Goal: Information Seeking & Learning: Learn about a topic

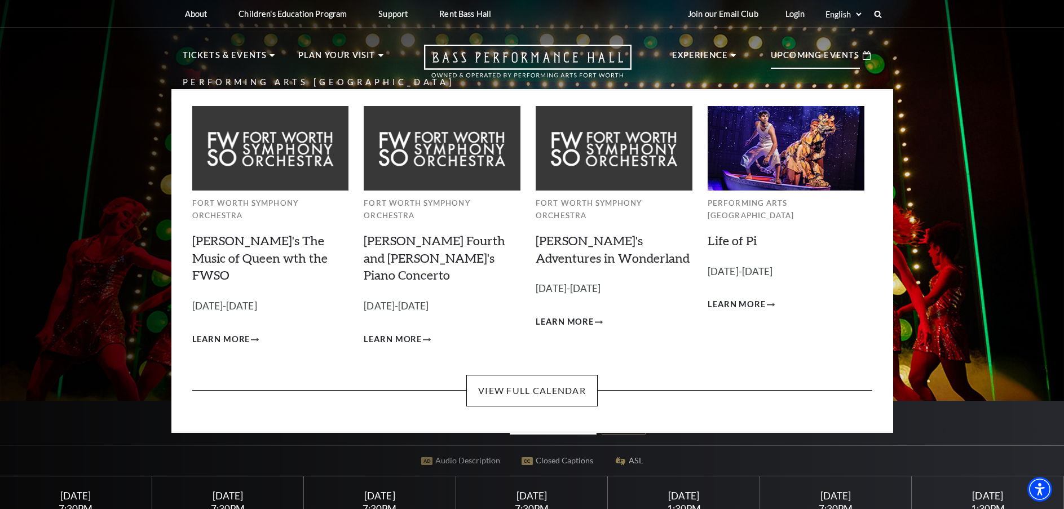
click at [836, 51] on p "Upcoming Events" at bounding box center [815, 58] width 89 height 20
click at [528, 344] on div "Fort Worth Symphony Orchestra Windborne's The Music of Queen wth the FWSO Empty…" at bounding box center [532, 233] width 680 height 284
click at [531, 375] on link "View Full Calendar" at bounding box center [531, 391] width 131 height 32
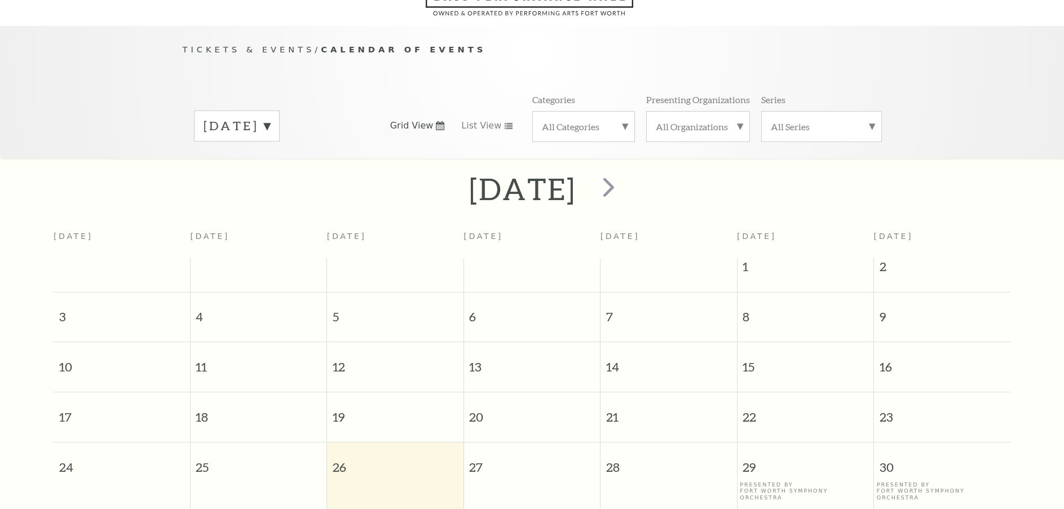
scroll to position [100, 0]
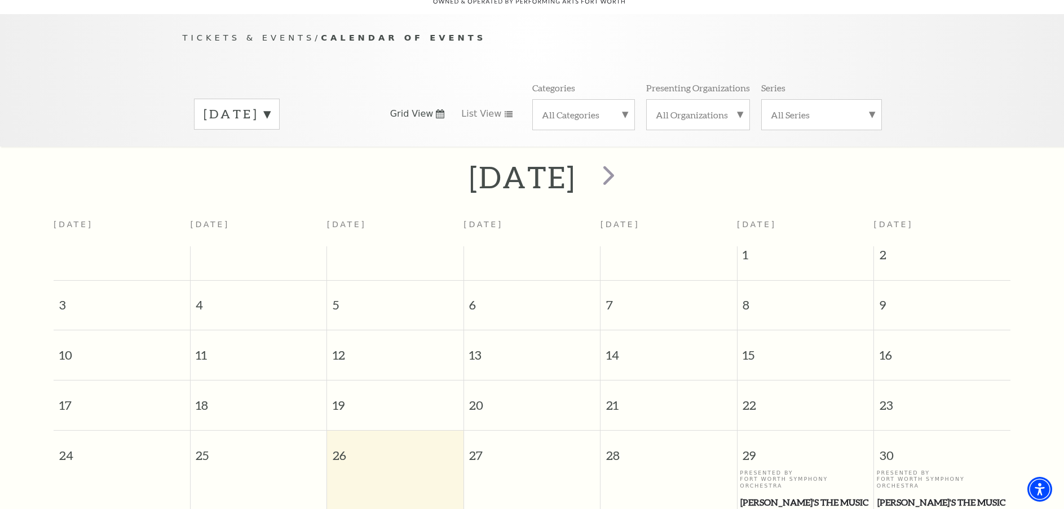
click at [721, 109] on label "All Organizations" at bounding box center [698, 115] width 85 height 12
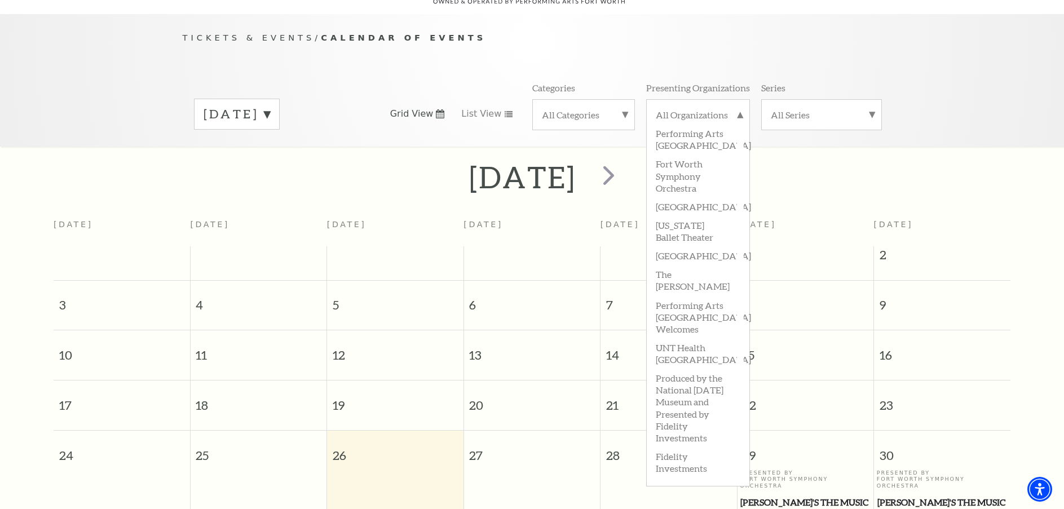
click at [1013, 157] on div "August 2025" at bounding box center [532, 177] width 1064 height 40
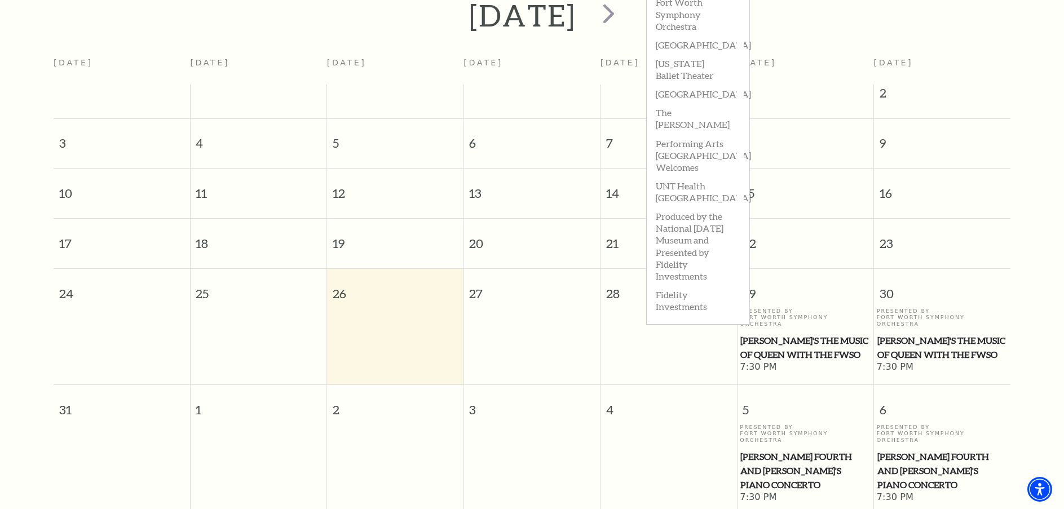
scroll to position [325, 0]
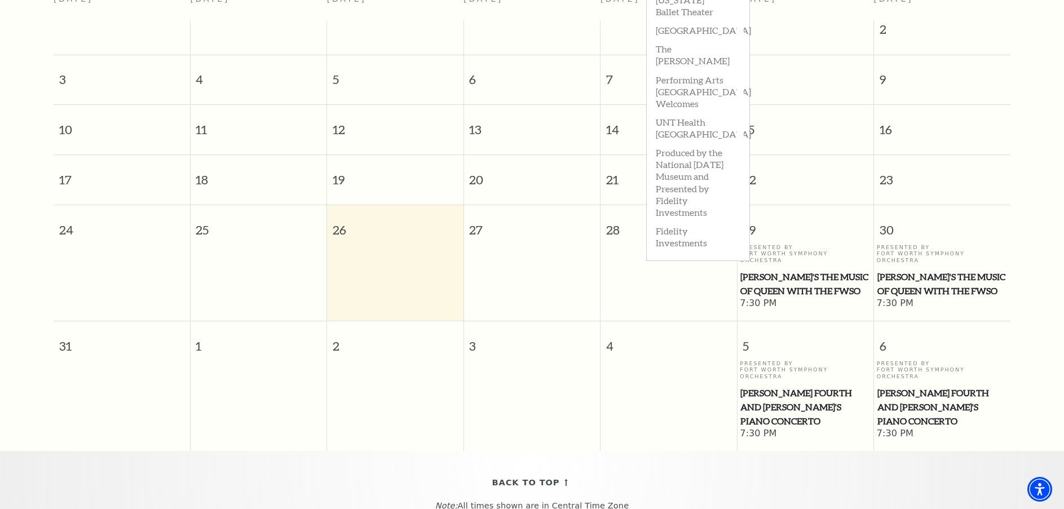
click at [1035, 295] on div "August 2025 Sunday Monday Tuesday Wednesday Thursday Friday Saturday 1 2 3 4 5 …" at bounding box center [532, 191] width 1064 height 519
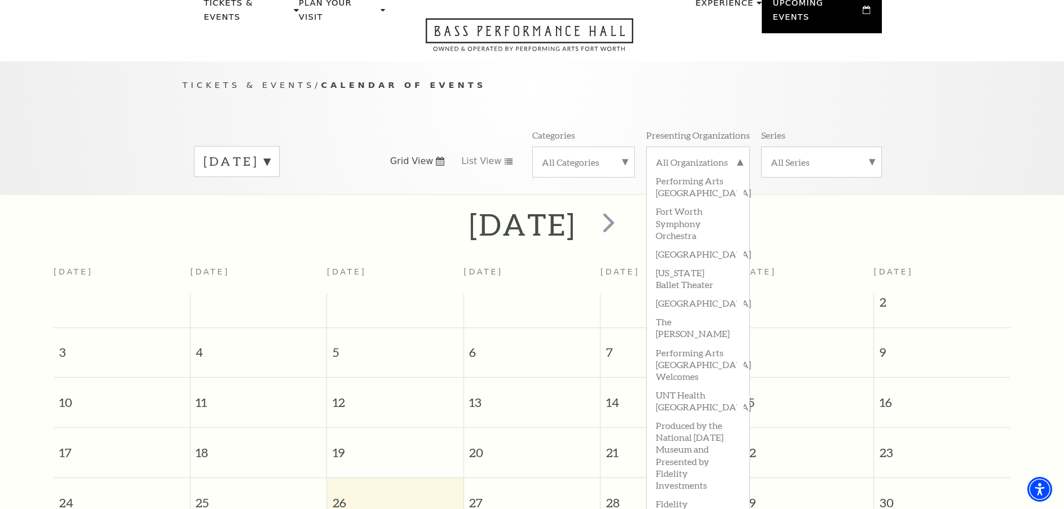
scroll to position [43, 0]
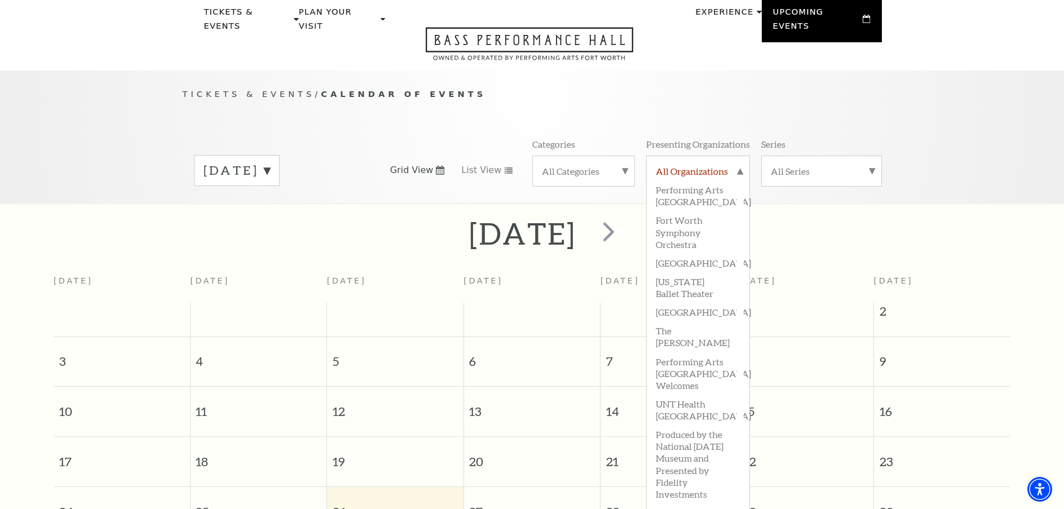
click at [729, 165] on label "All Organizations" at bounding box center [698, 172] width 85 height 15
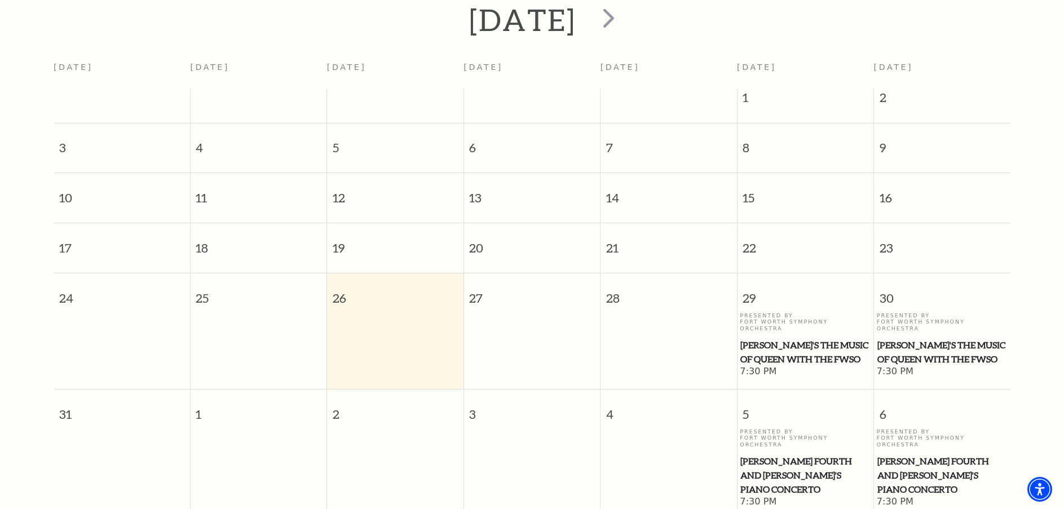
scroll to position [100, 0]
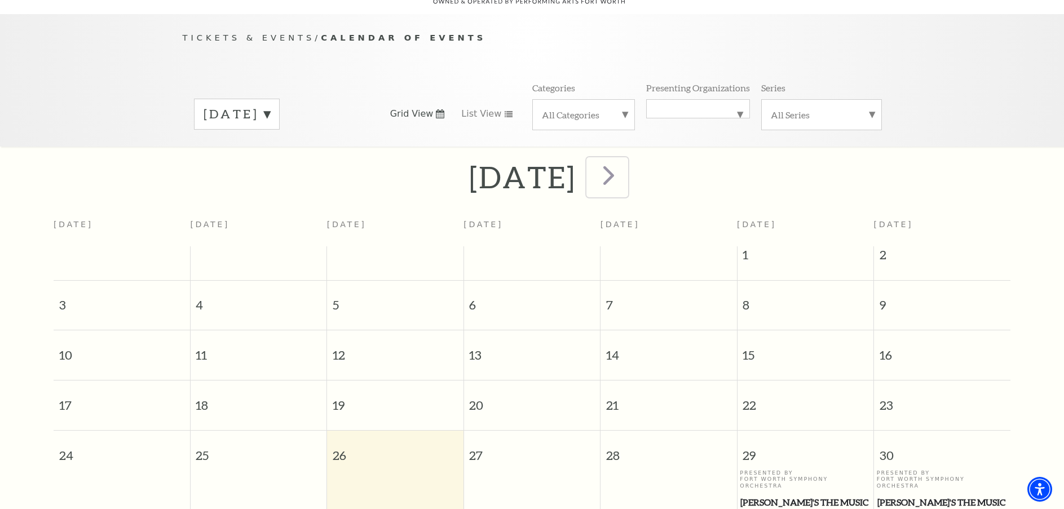
click at [625, 167] on span "next" at bounding box center [609, 175] width 32 height 32
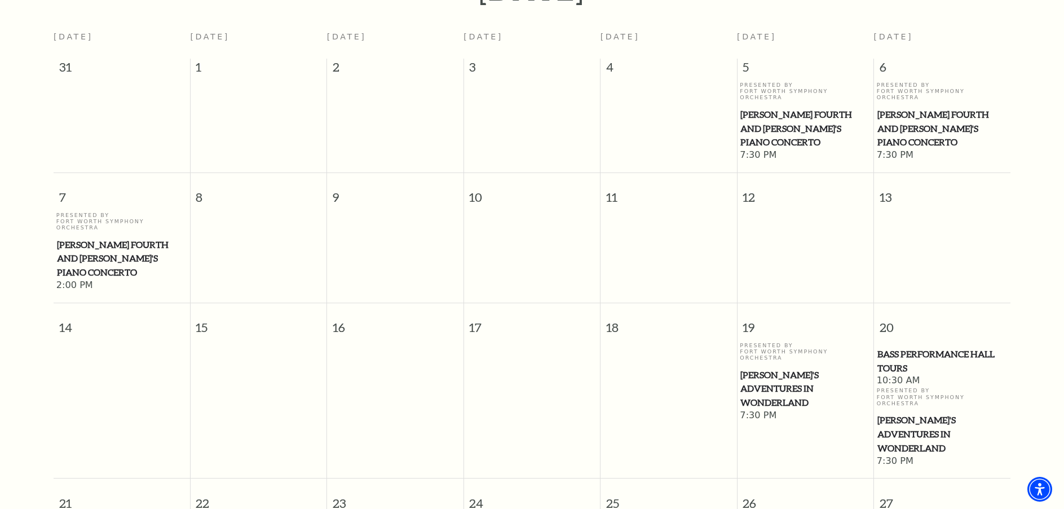
scroll to position [325, 0]
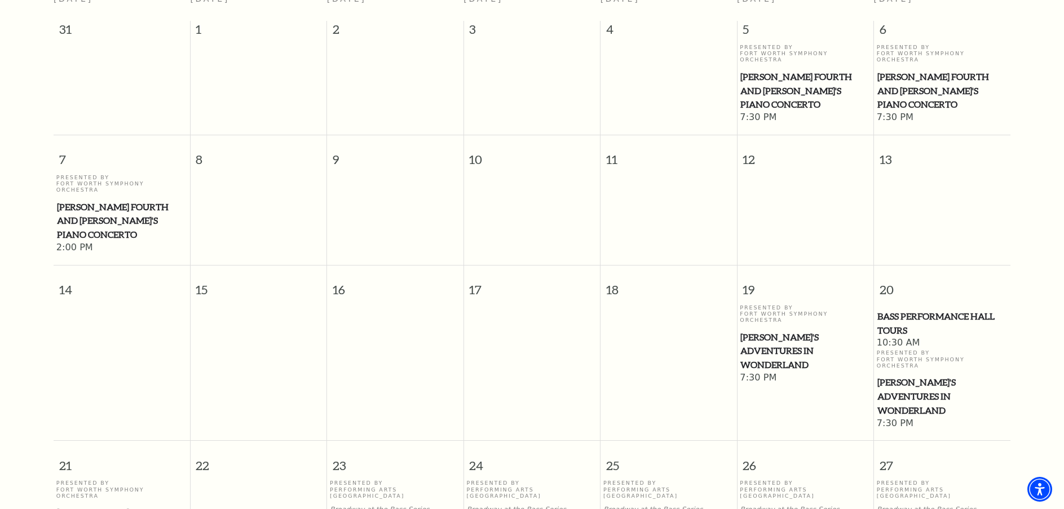
click at [794, 330] on span "[PERSON_NAME]'s Adventures in Wonderland" at bounding box center [805, 351] width 130 height 42
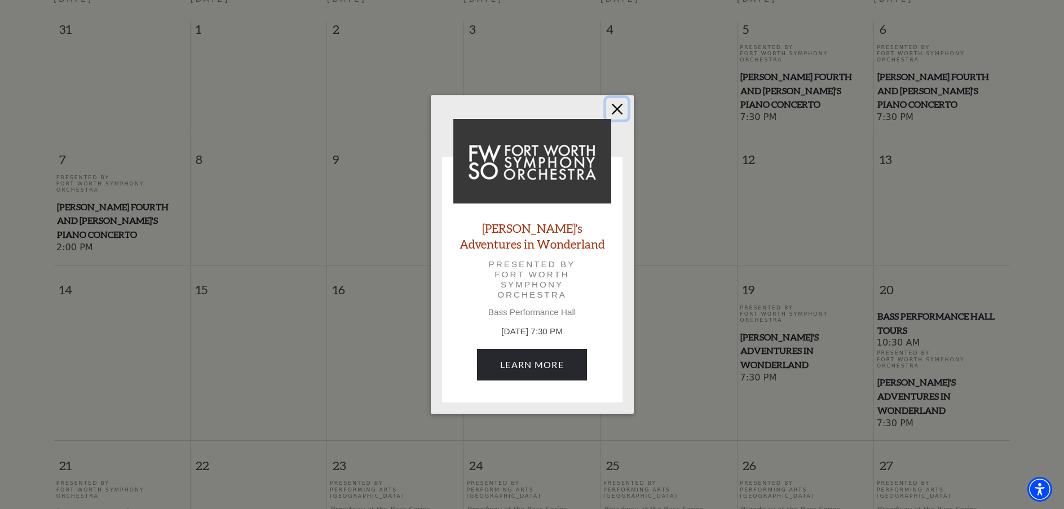
click at [615, 107] on button "Close" at bounding box center [616, 108] width 21 height 21
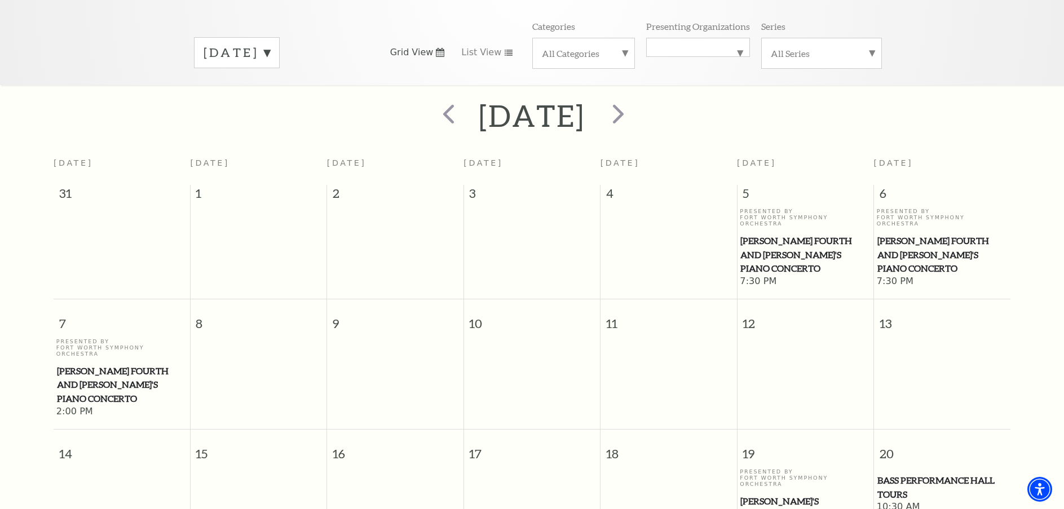
scroll to position [0, 0]
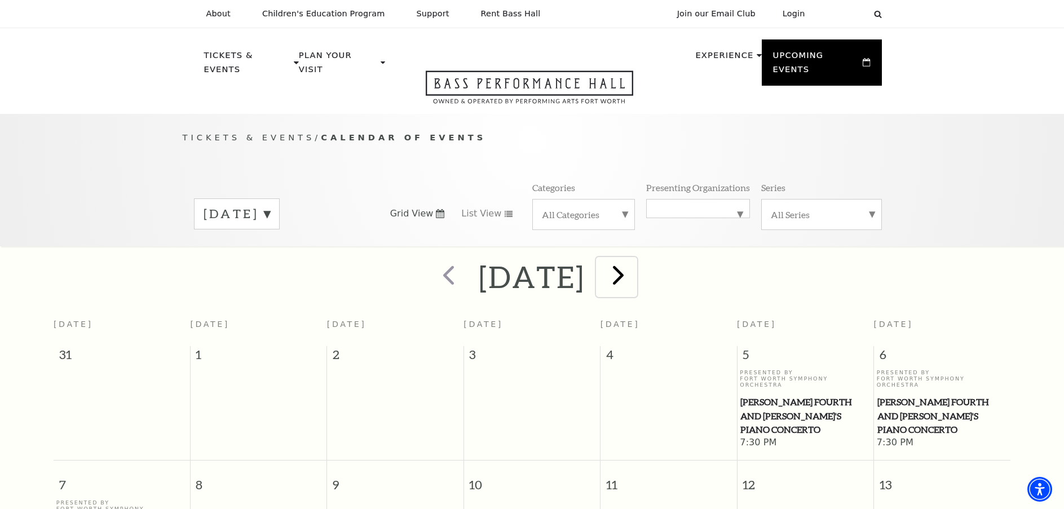
click at [634, 263] on span "next" at bounding box center [618, 275] width 32 height 32
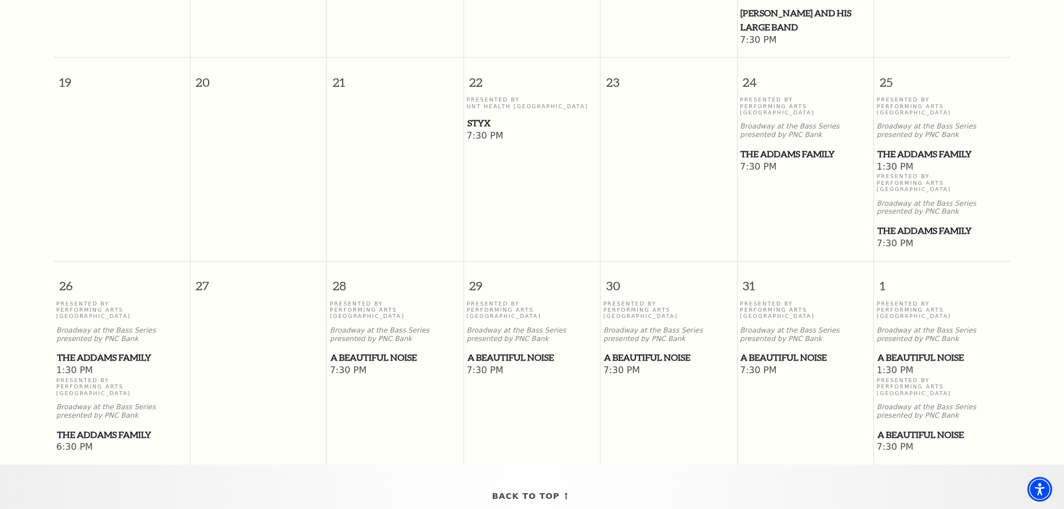
scroll to position [720, 0]
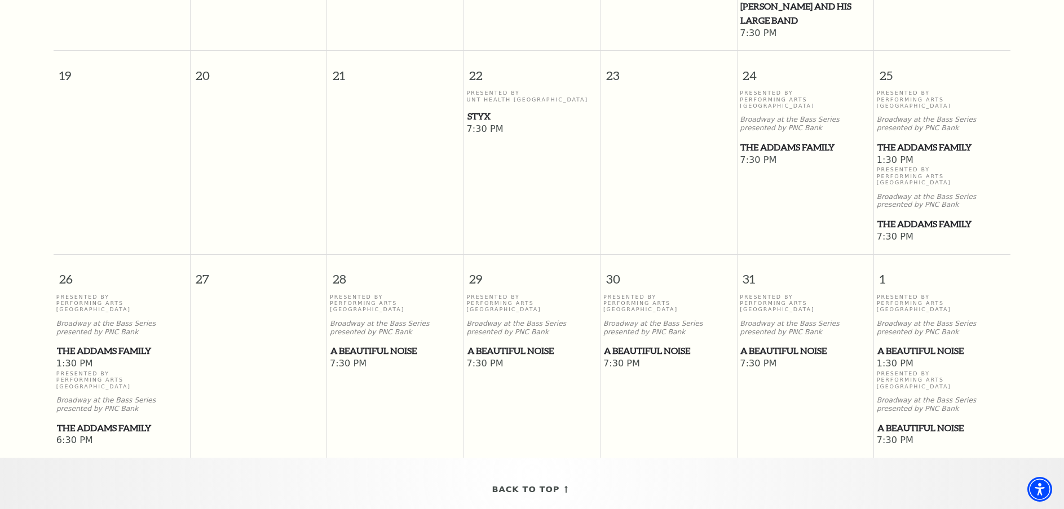
click at [377, 344] on span "A Beautiful Noise" at bounding box center [395, 351] width 130 height 14
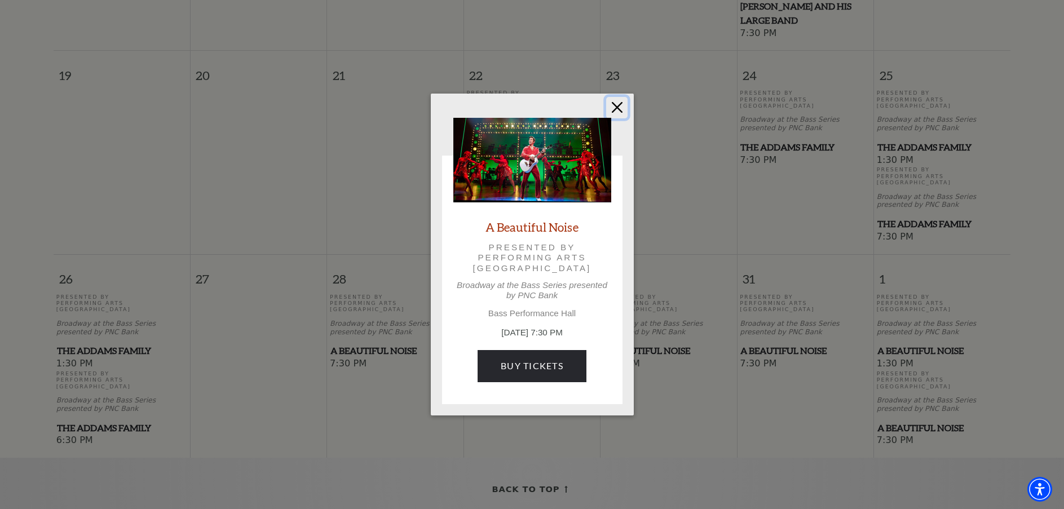
click at [613, 105] on button "Close" at bounding box center [616, 107] width 21 height 21
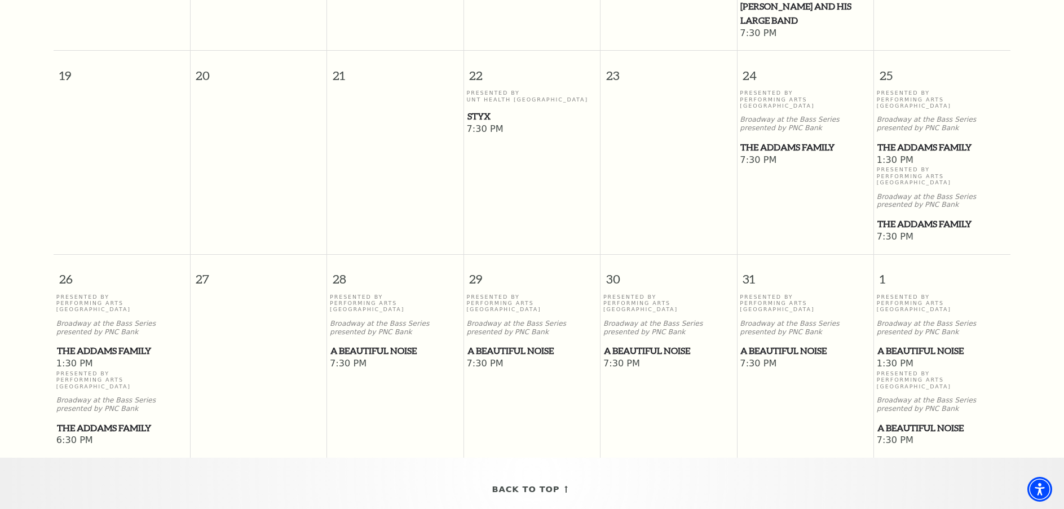
click at [122, 294] on div "Presented By Performing Arts Fort Worth Broadway at the Bass Series presented b…" at bounding box center [121, 326] width 131 height 65
click at [121, 344] on span "The Addams Family" at bounding box center [122, 351] width 130 height 14
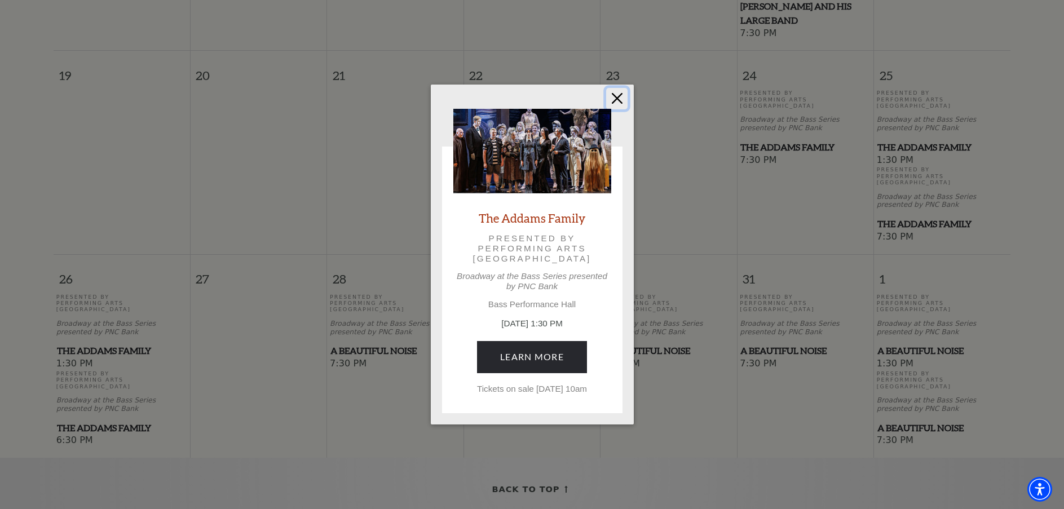
click at [619, 92] on button "Close" at bounding box center [616, 98] width 21 height 21
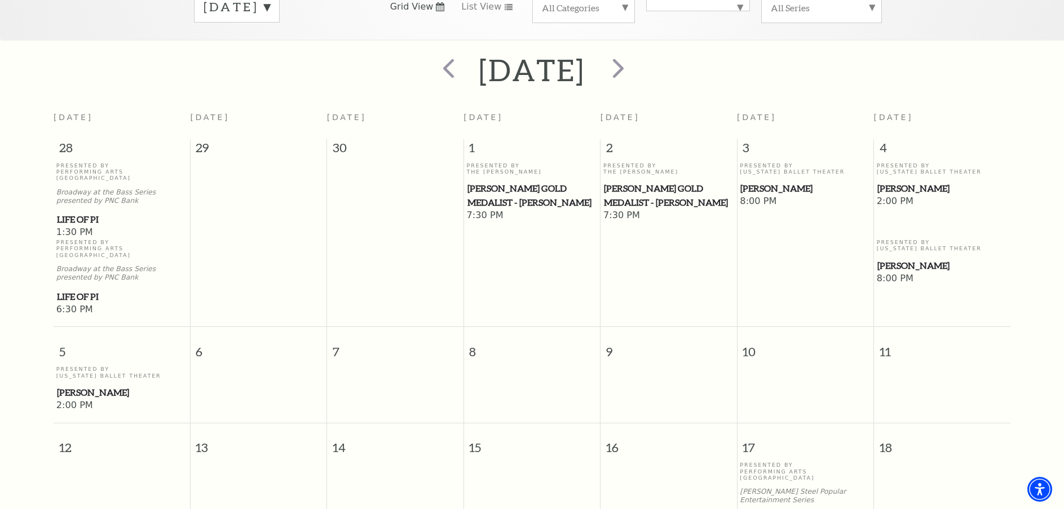
scroll to position [156, 0]
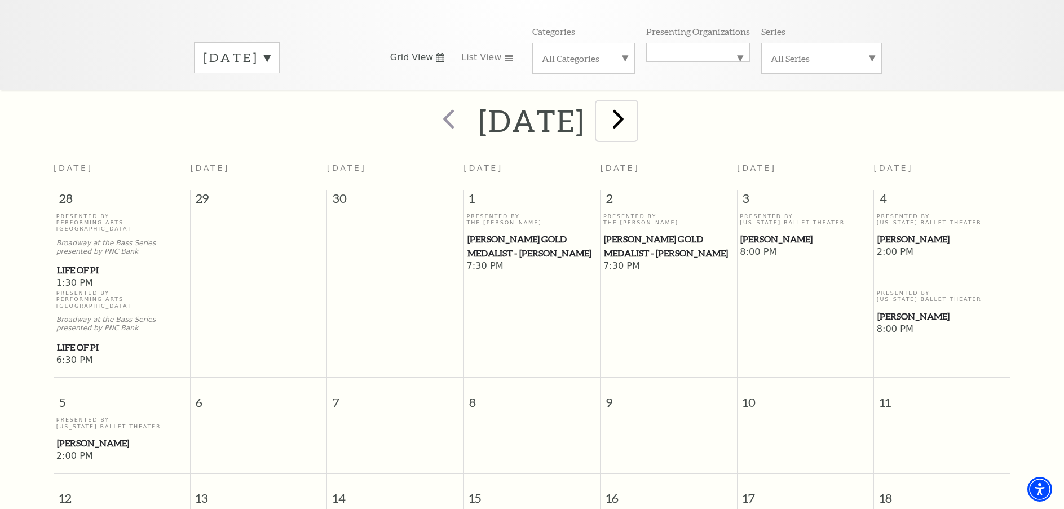
click at [634, 106] on span "next" at bounding box center [618, 119] width 32 height 32
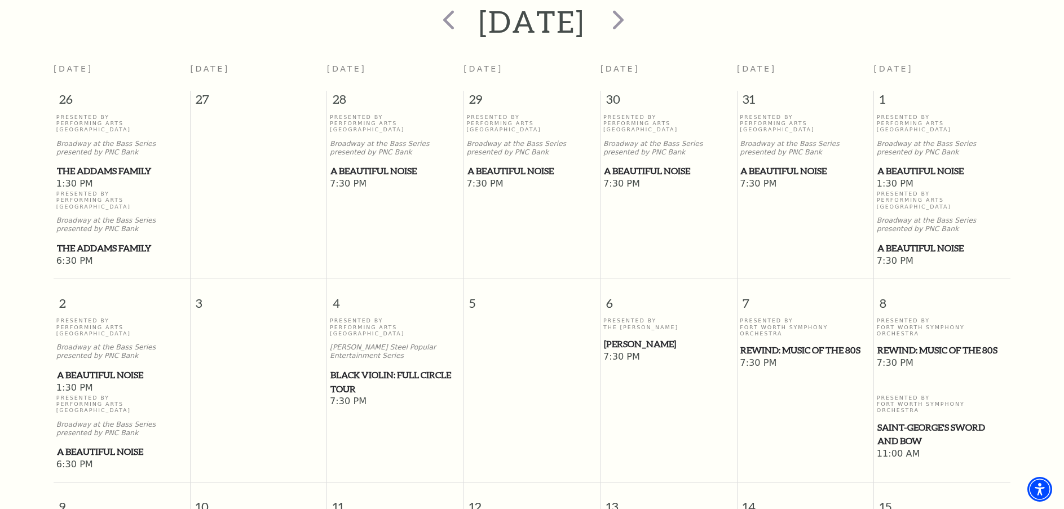
scroll to position [269, 0]
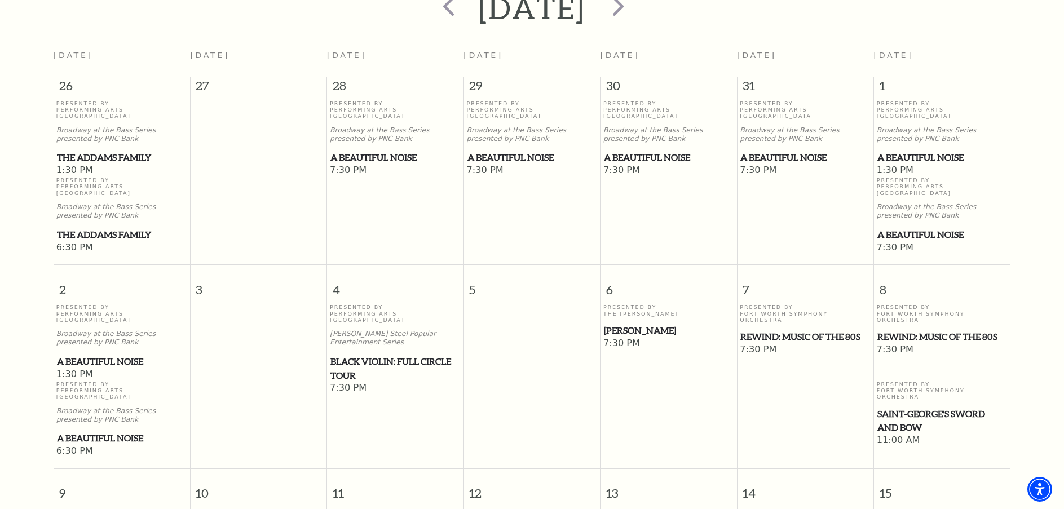
click at [789, 151] on span "A Beautiful Noise" at bounding box center [805, 158] width 130 height 14
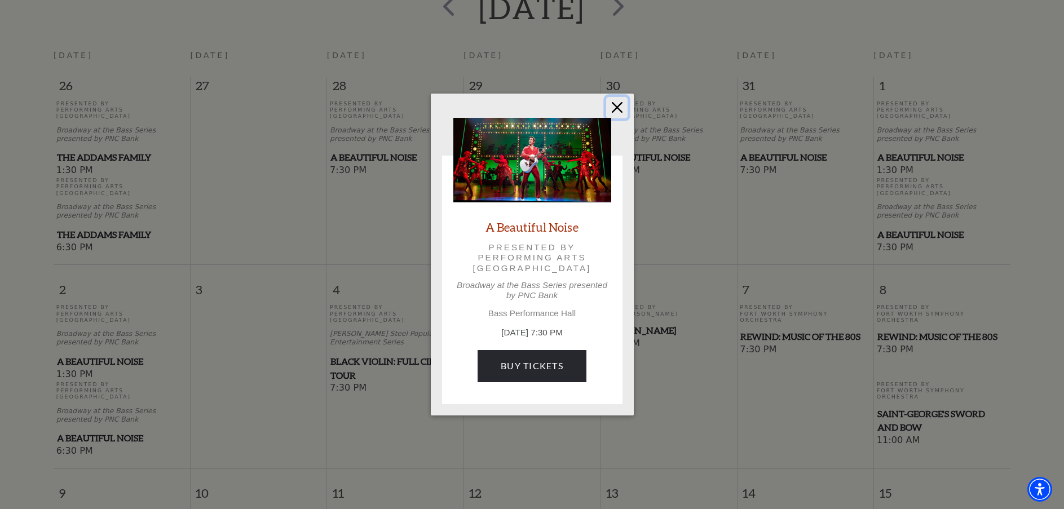
click at [617, 108] on button "Close" at bounding box center [616, 107] width 21 height 21
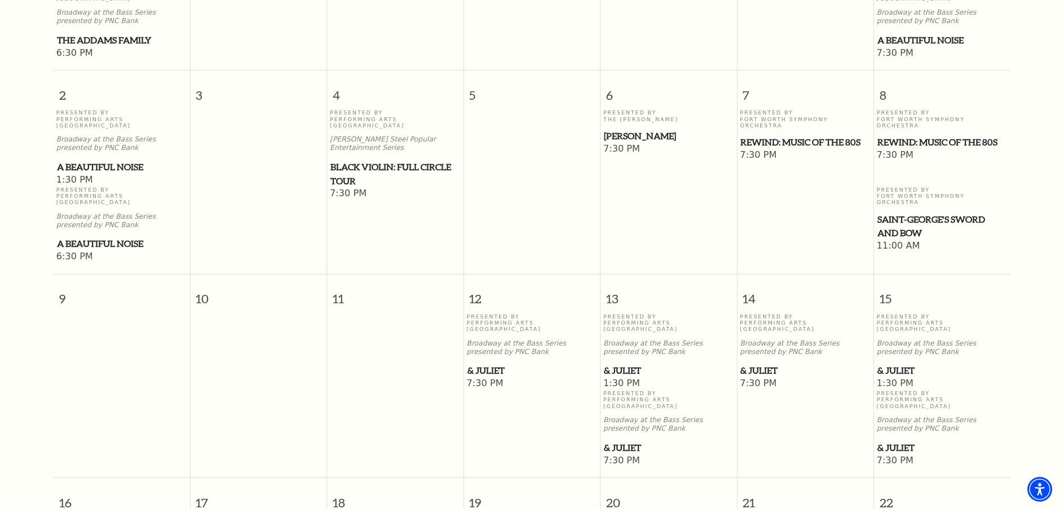
scroll to position [495, 0]
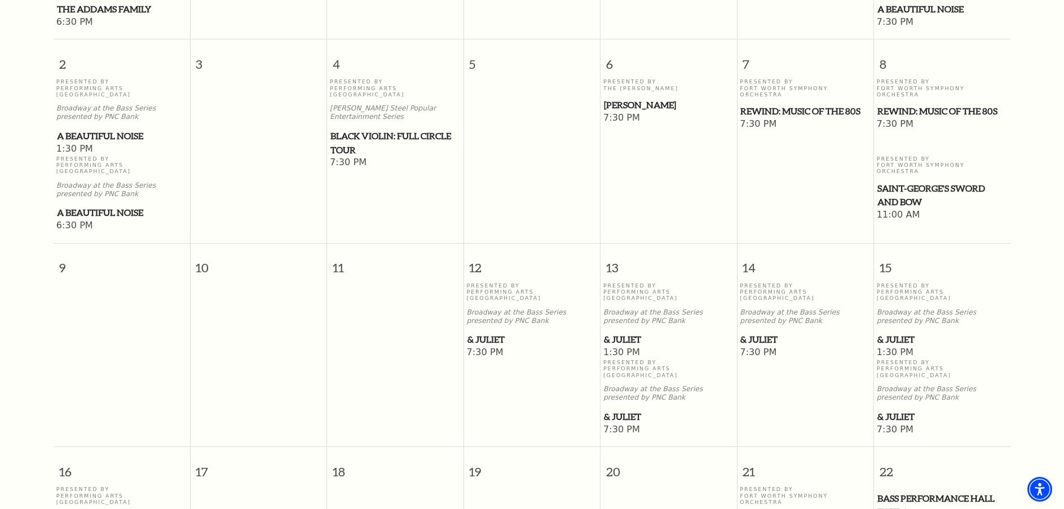
click at [638, 333] on span "& Juliet" at bounding box center [669, 340] width 130 height 14
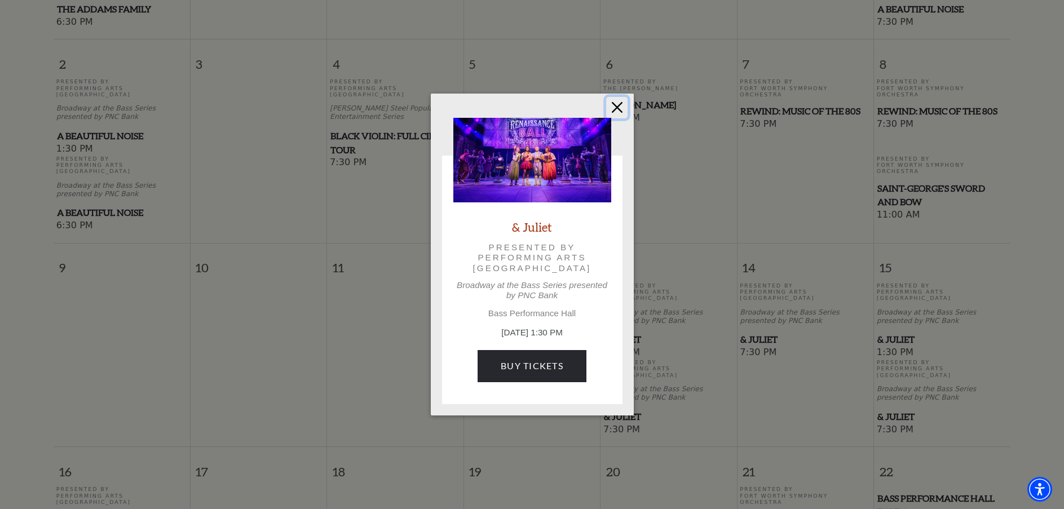
click at [620, 106] on button "Close" at bounding box center [616, 107] width 21 height 21
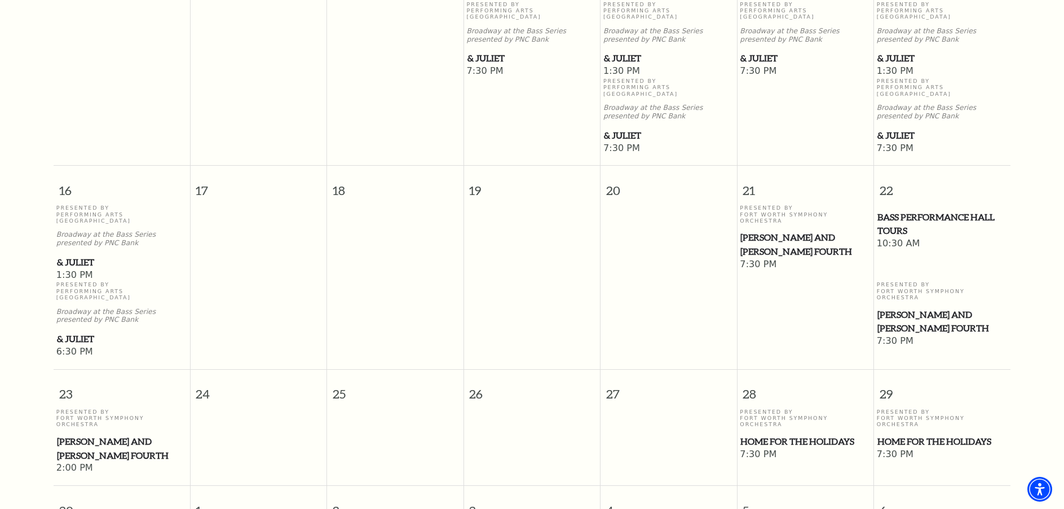
scroll to position [833, 0]
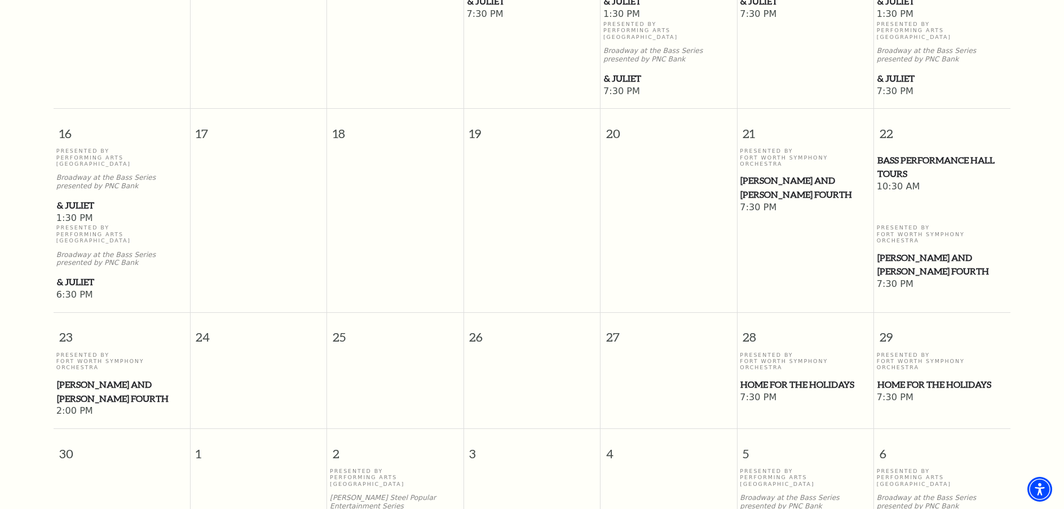
click at [809, 378] on span "Home for the Holidays" at bounding box center [805, 385] width 130 height 14
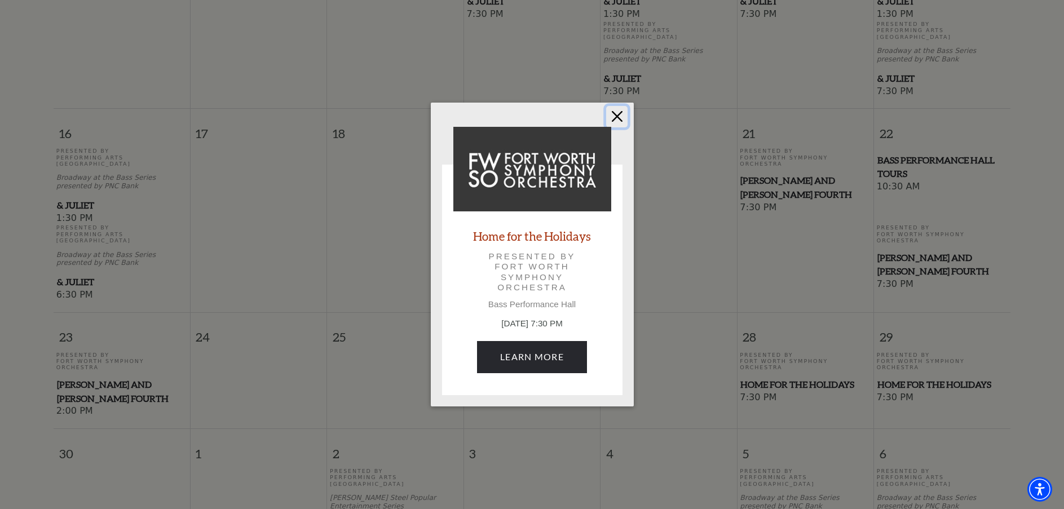
click at [614, 117] on button "Close" at bounding box center [616, 116] width 21 height 21
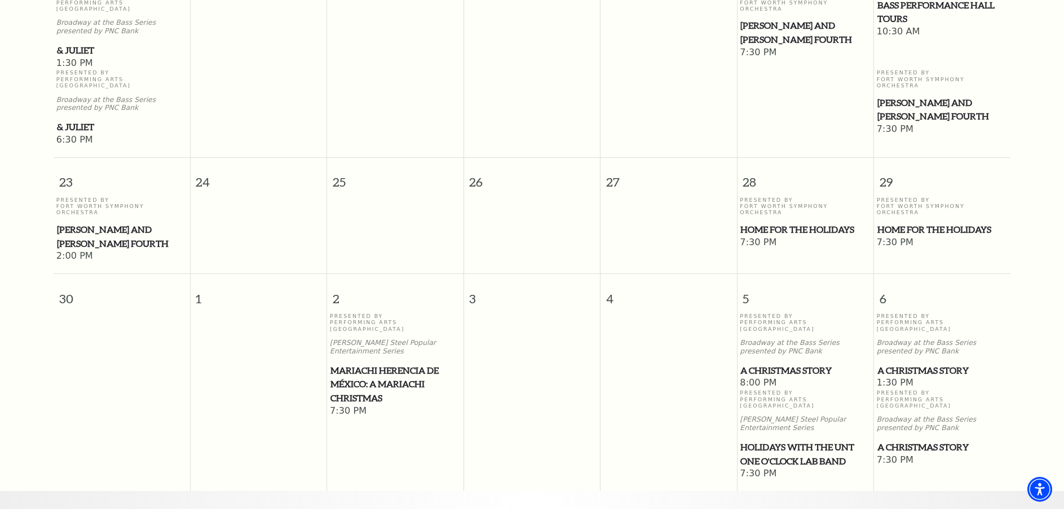
scroll to position [1002, 0]
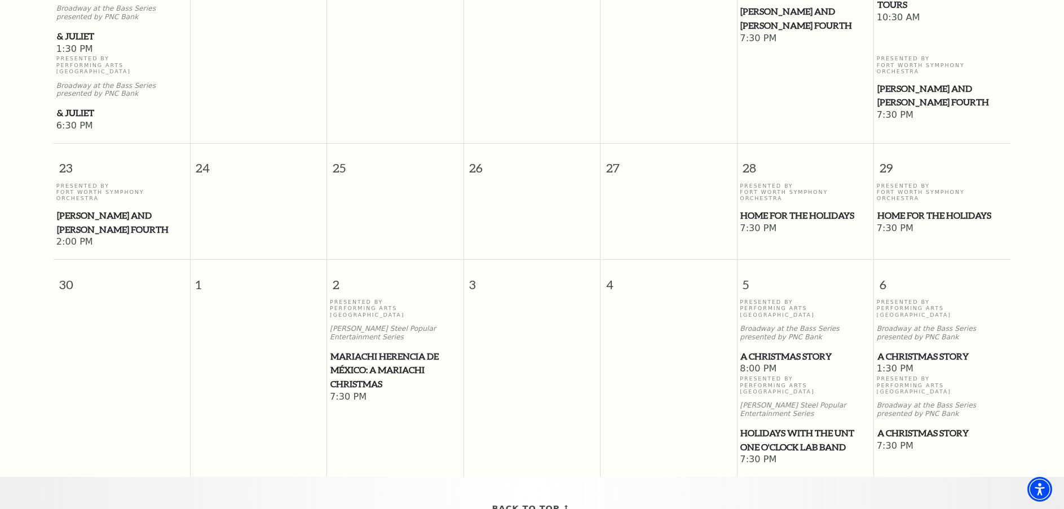
click at [810, 350] on span "A Christmas Story" at bounding box center [805, 357] width 130 height 14
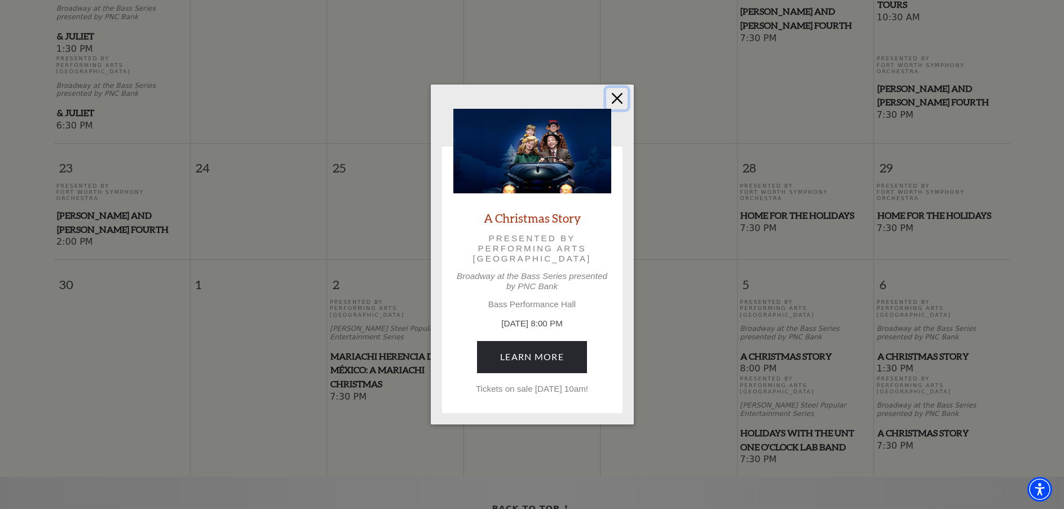
click at [612, 99] on button "Close" at bounding box center [616, 98] width 21 height 21
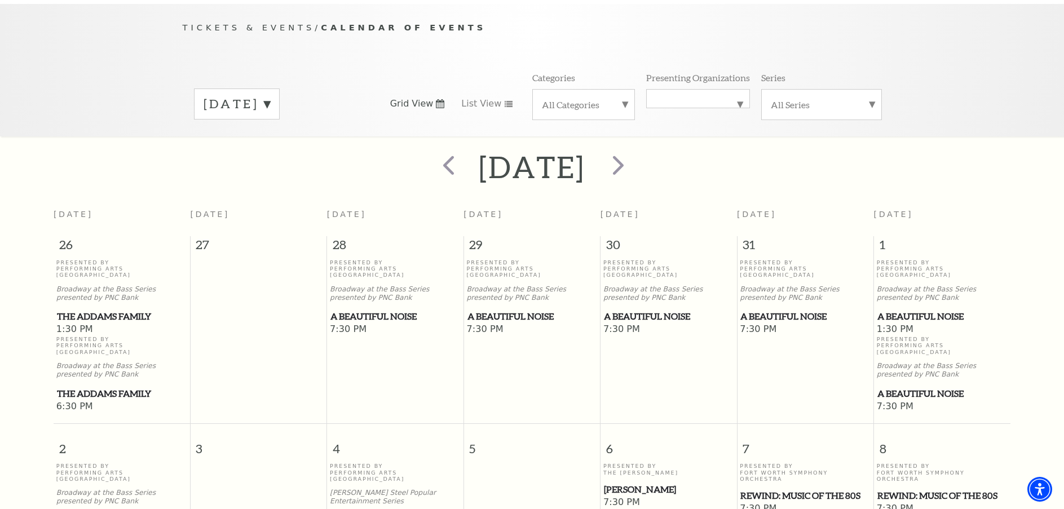
scroll to position [100, 0]
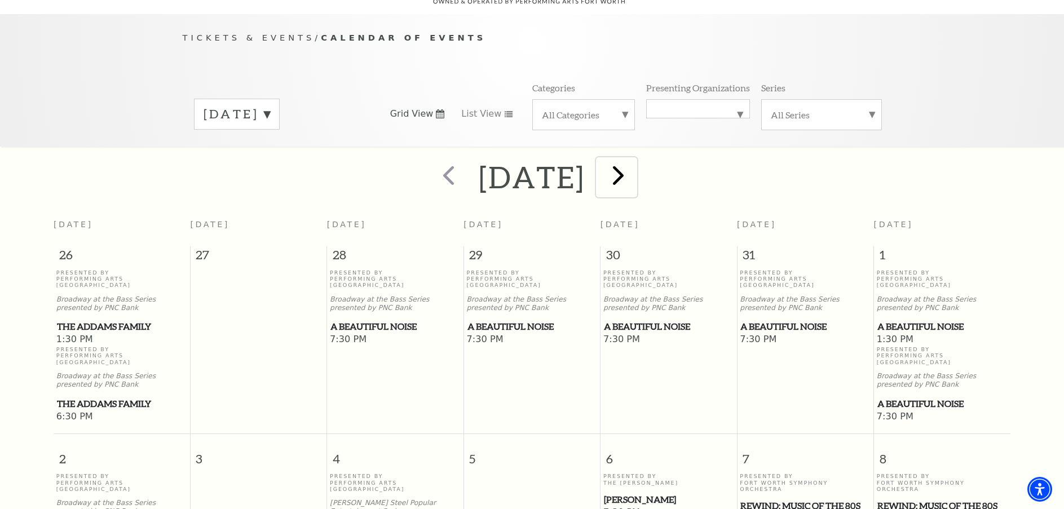
click at [634, 167] on span "next" at bounding box center [618, 175] width 32 height 32
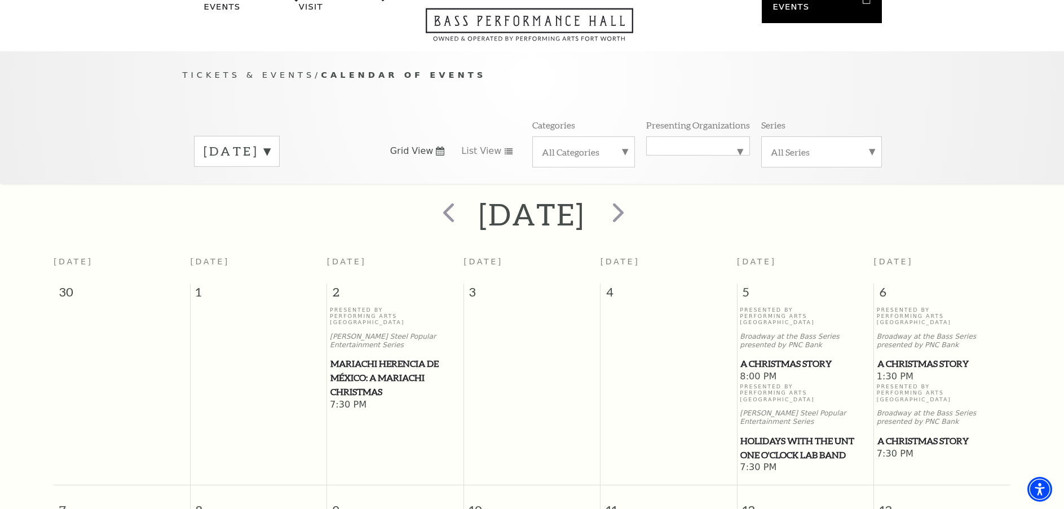
scroll to position [0, 0]
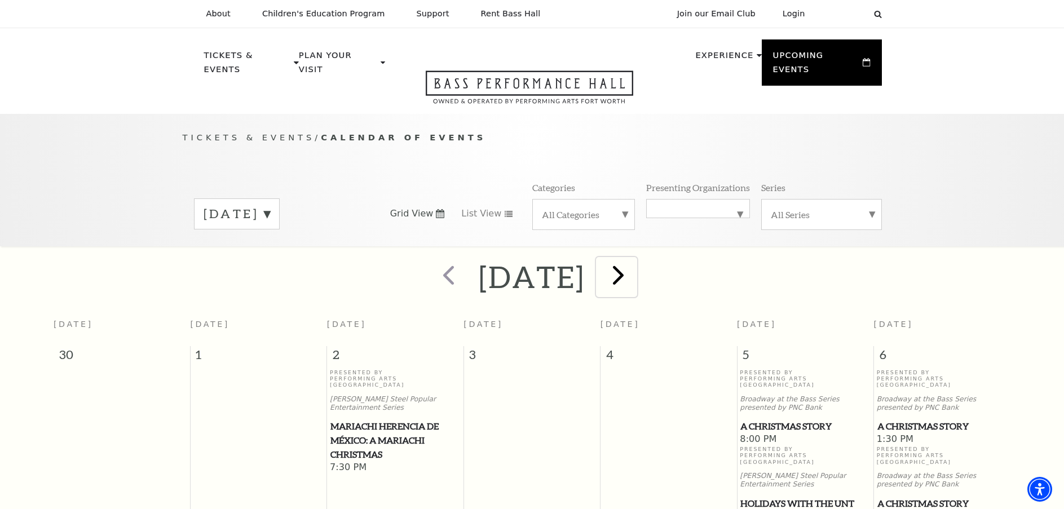
click at [634, 272] on span "next" at bounding box center [618, 275] width 32 height 32
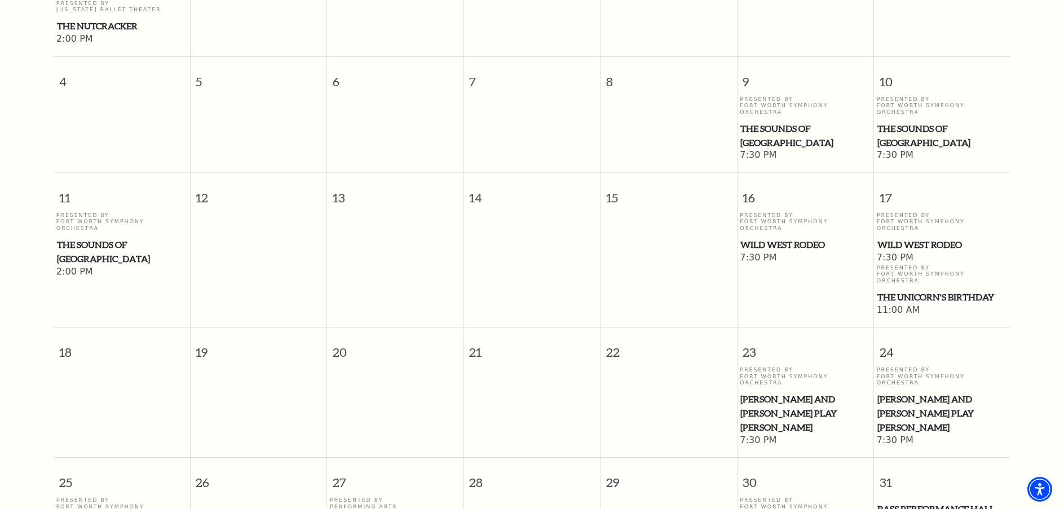
scroll to position [395, 0]
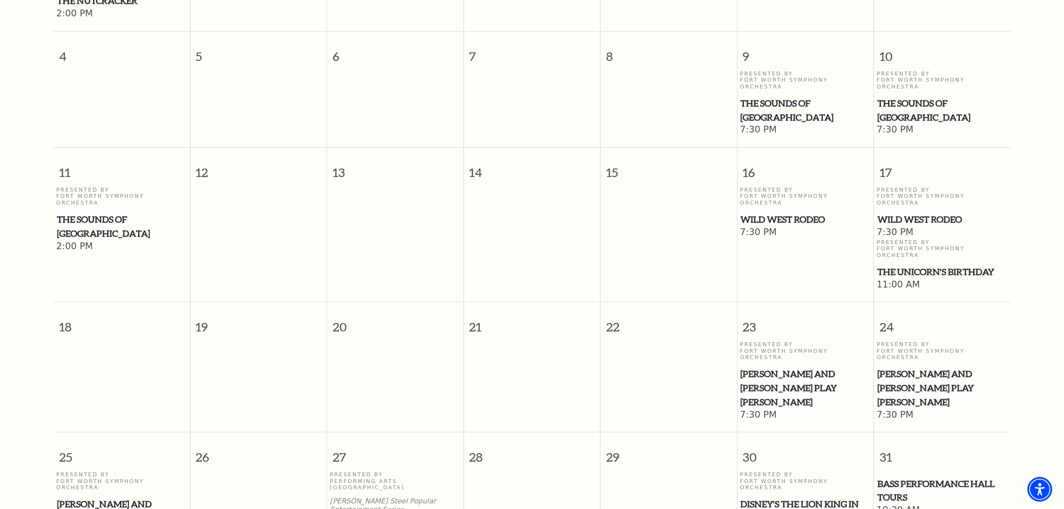
click at [907, 265] on span "The Unicorn's Birthday" at bounding box center [943, 272] width 130 height 14
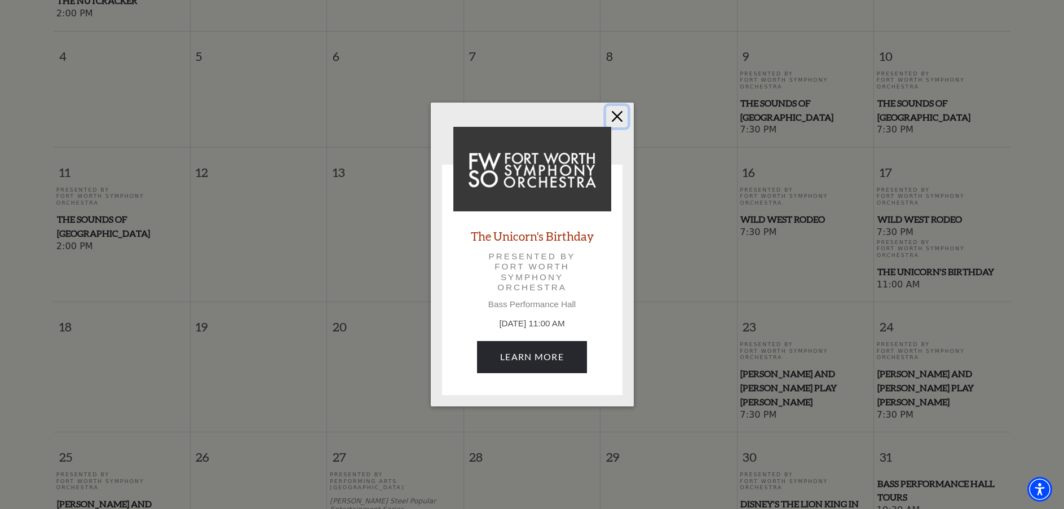
click at [621, 114] on button "Close" at bounding box center [616, 116] width 21 height 21
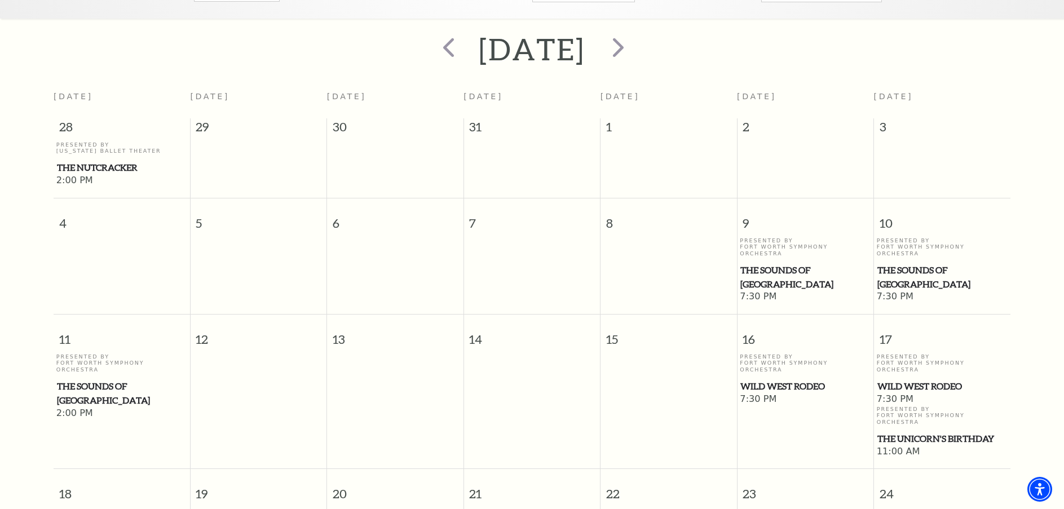
scroll to position [113, 0]
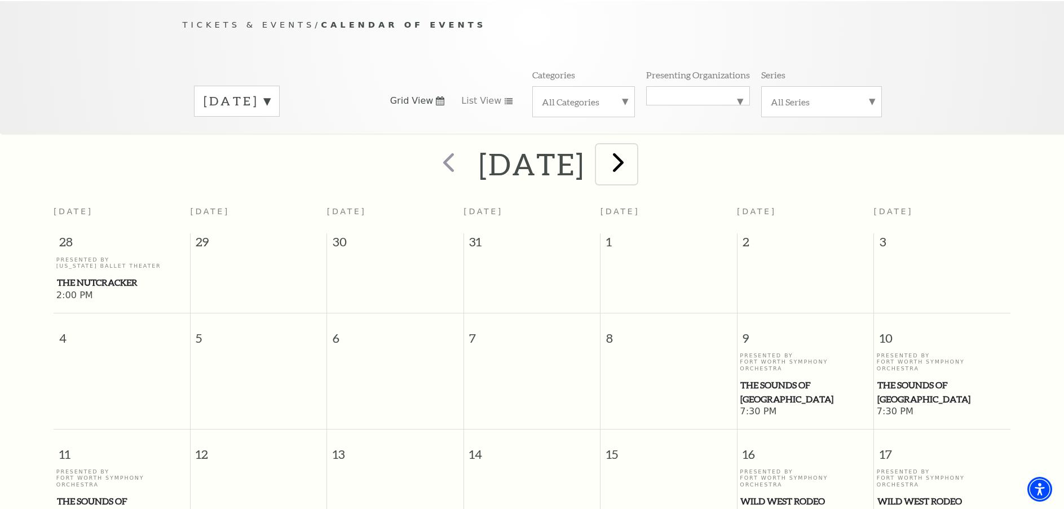
click at [634, 149] on span "next" at bounding box center [618, 162] width 32 height 32
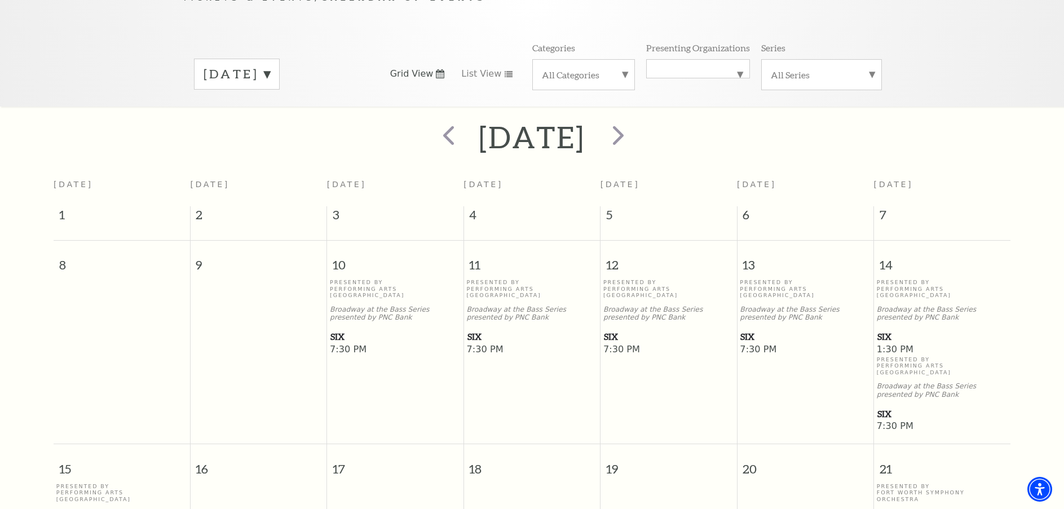
scroll to position [269, 0]
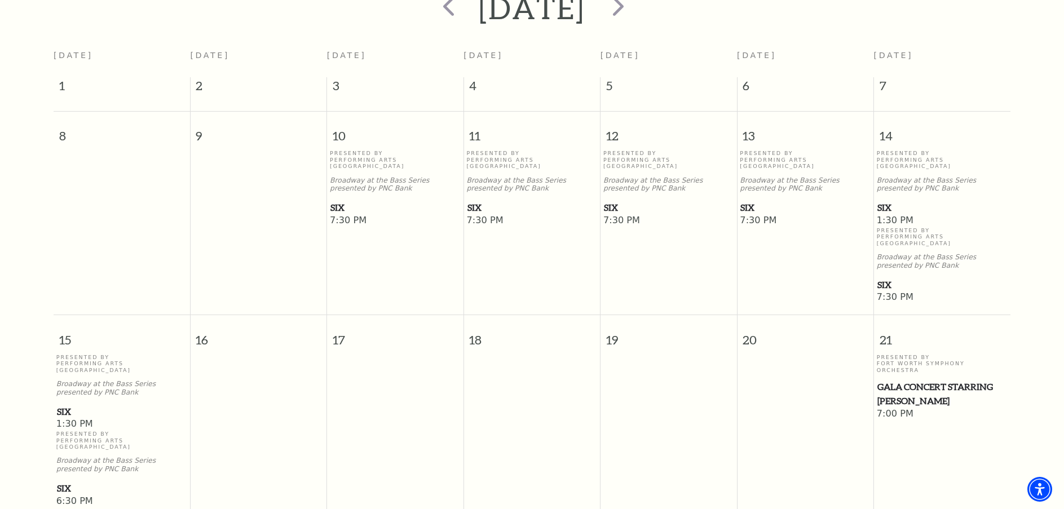
click at [887, 201] on span "SIX" at bounding box center [943, 208] width 130 height 14
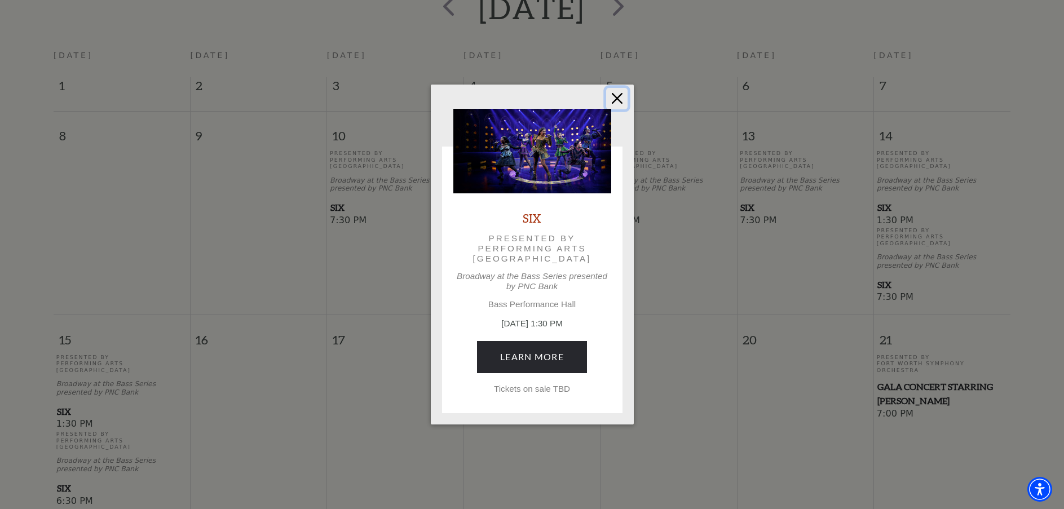
click at [616, 99] on button "Close" at bounding box center [616, 98] width 21 height 21
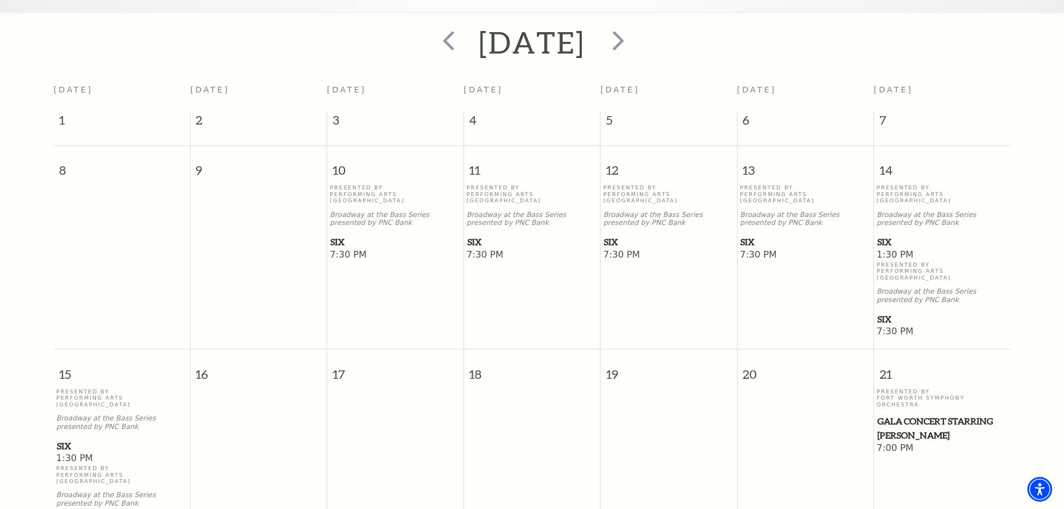
scroll to position [156, 0]
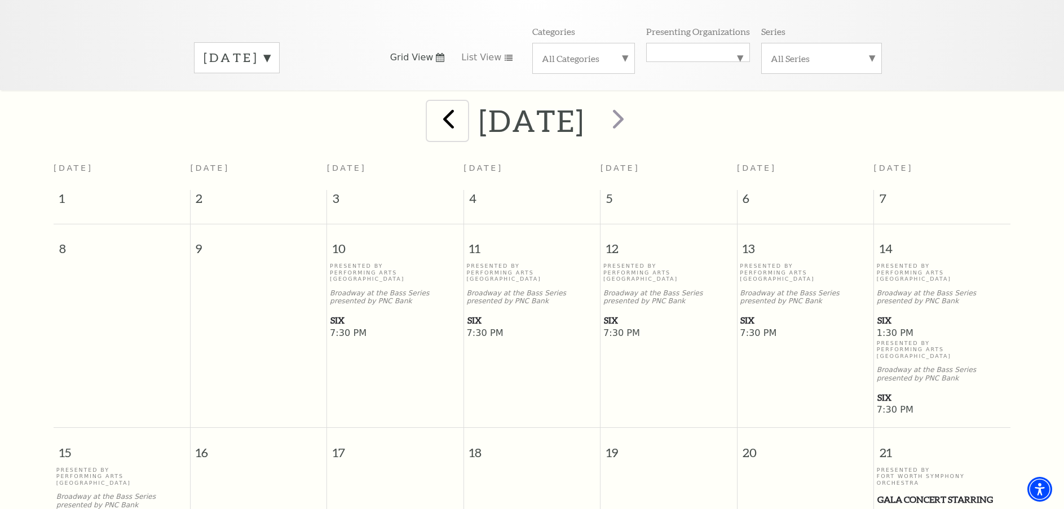
click at [433, 104] on span "prev" at bounding box center [449, 119] width 32 height 32
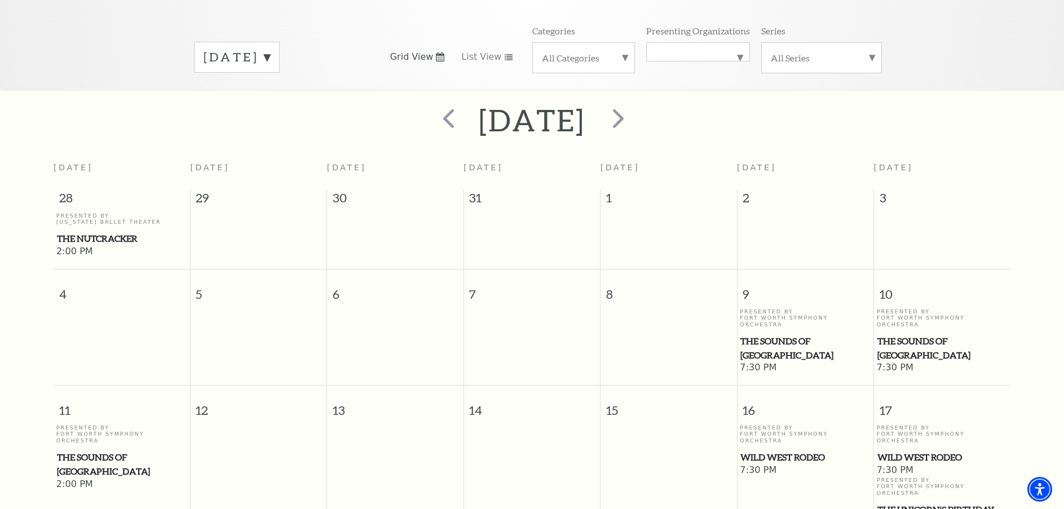
scroll to position [169, 0]
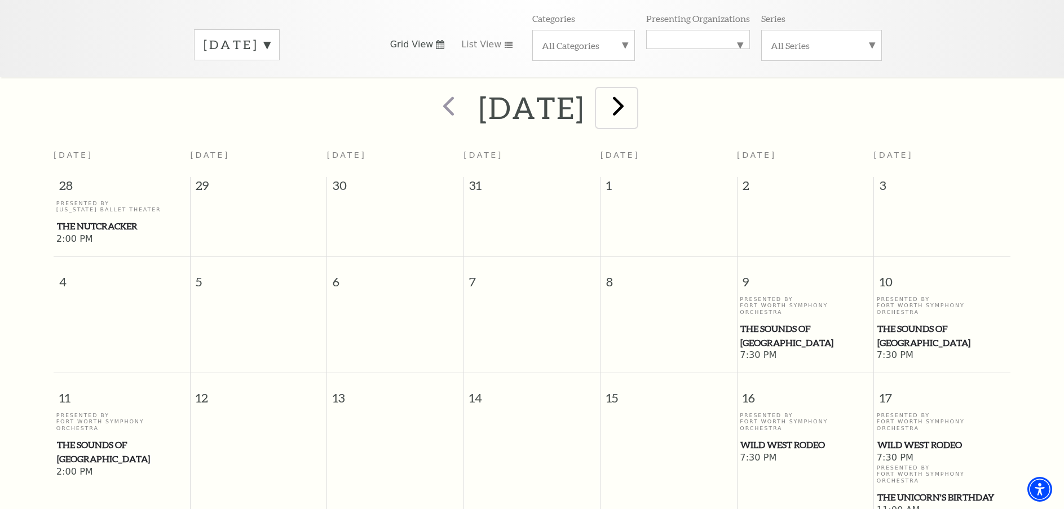
click at [634, 98] on span "next" at bounding box center [618, 106] width 32 height 32
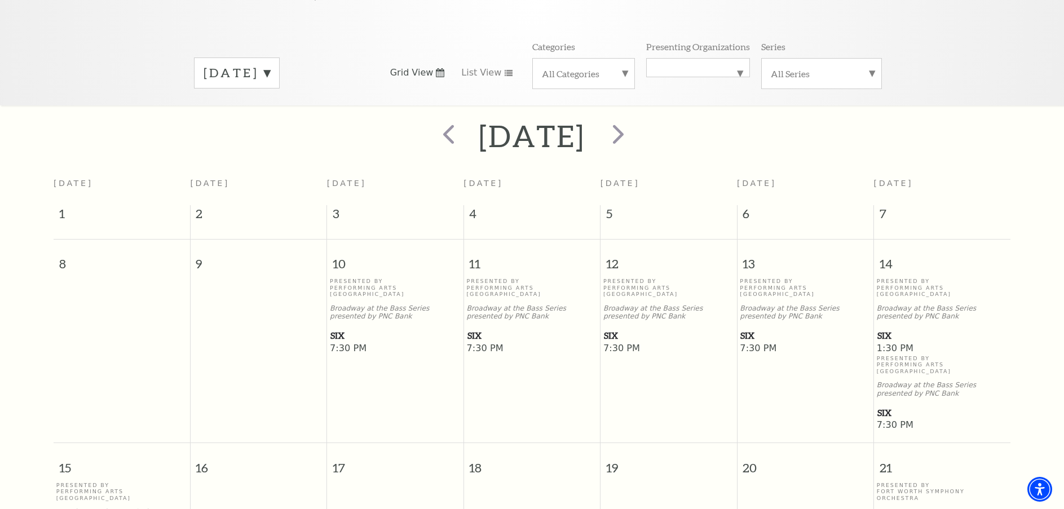
scroll to position [100, 0]
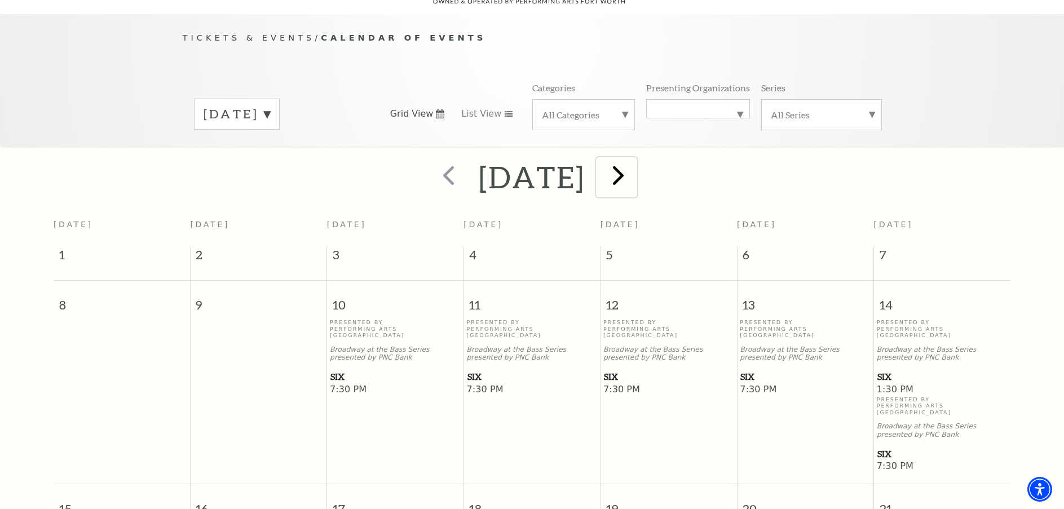
click at [634, 163] on span "next" at bounding box center [618, 175] width 32 height 32
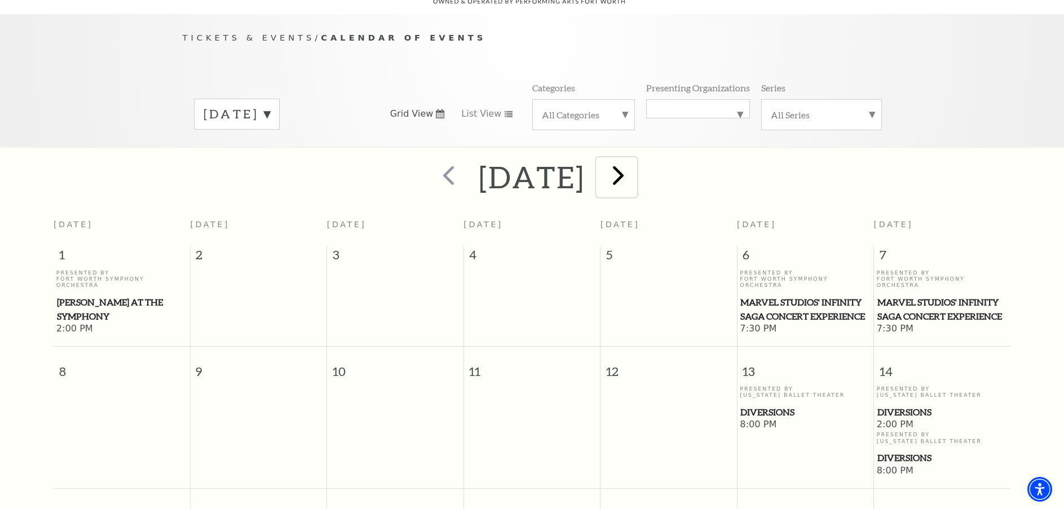
click at [634, 166] on span "next" at bounding box center [618, 175] width 32 height 32
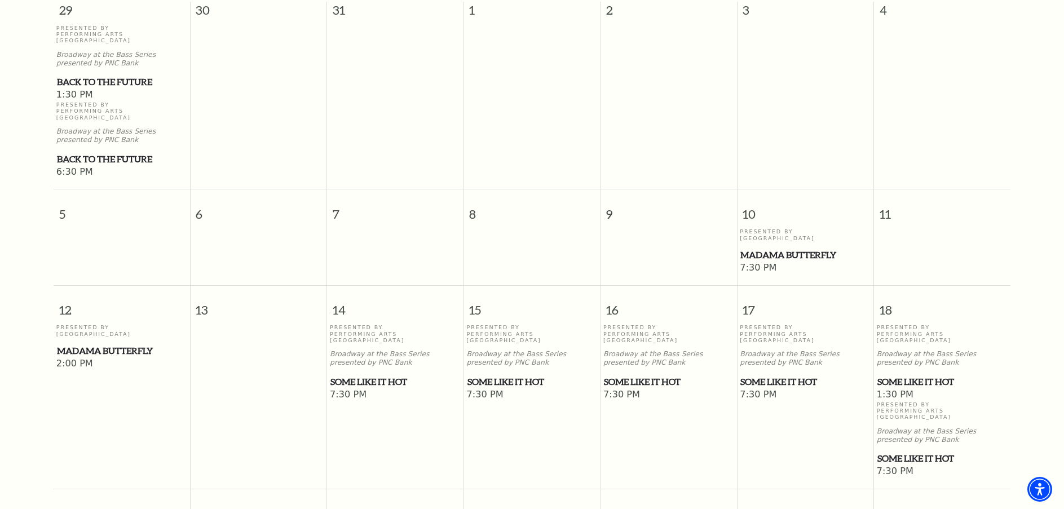
scroll to position [382, 0]
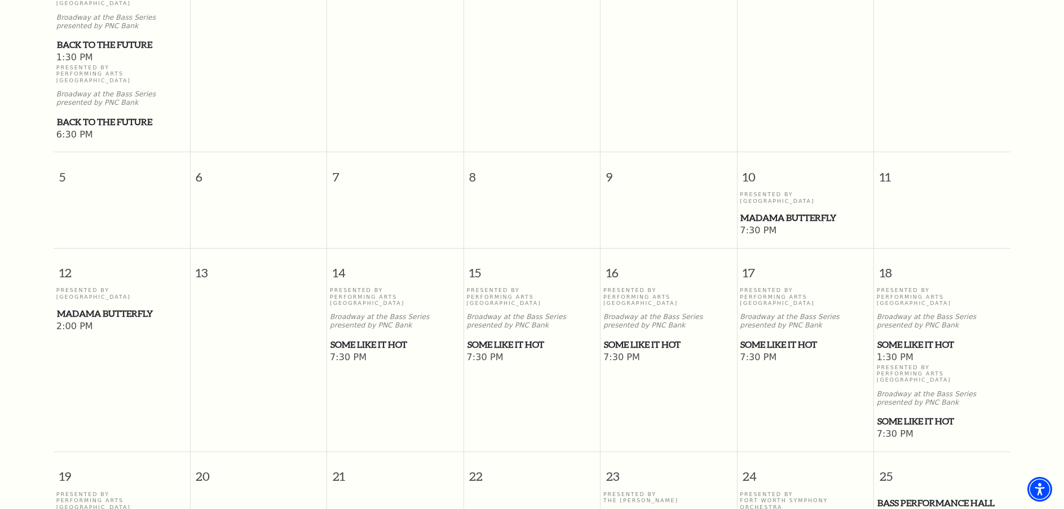
click at [771, 211] on span "Madama Butterfly" at bounding box center [805, 218] width 130 height 14
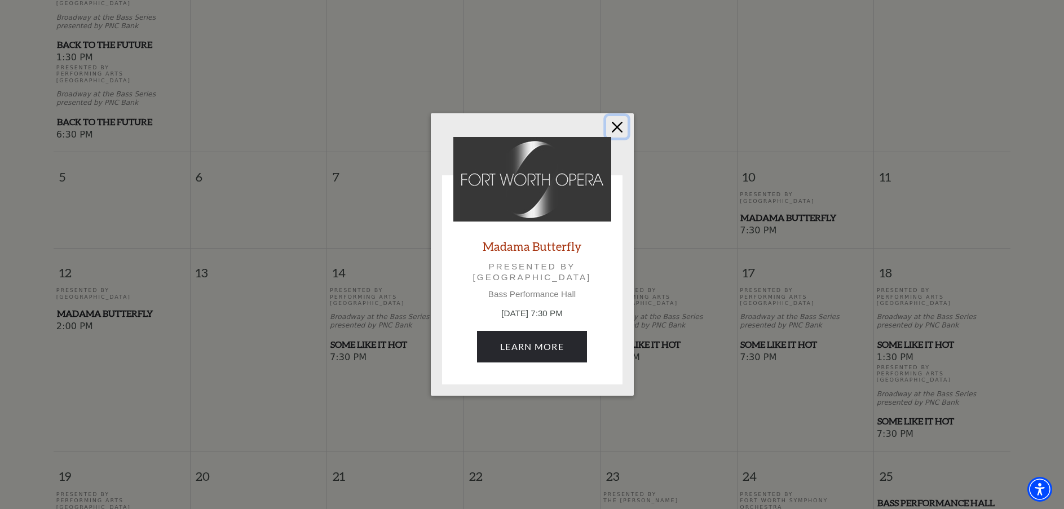
click at [616, 128] on button "Close" at bounding box center [616, 126] width 21 height 21
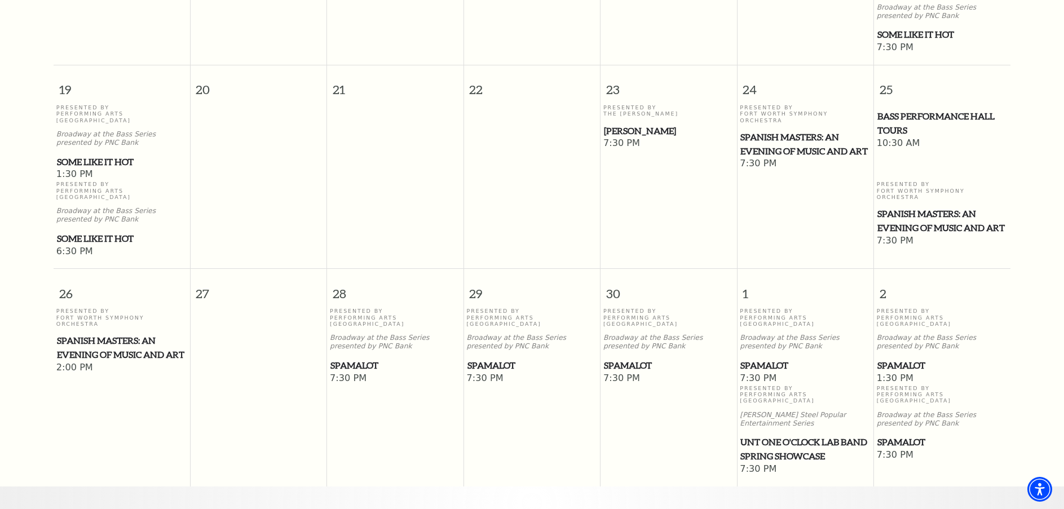
scroll to position [777, 0]
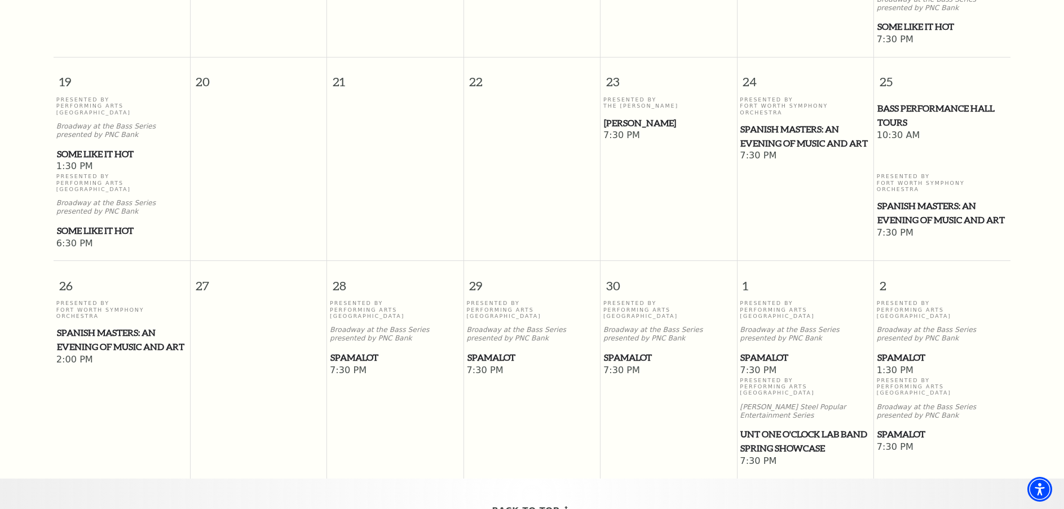
click at [757, 351] on span "Spamalot" at bounding box center [805, 358] width 130 height 14
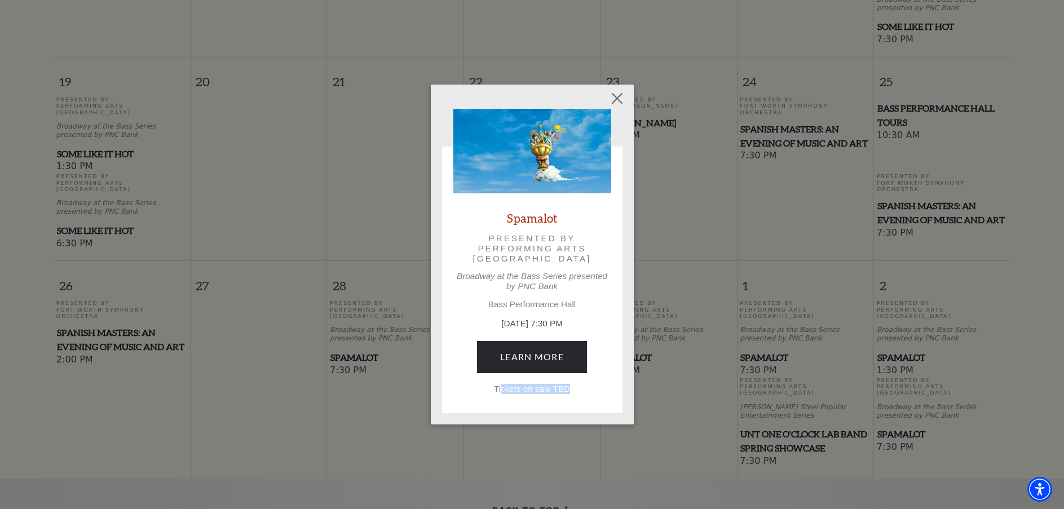
drag, startPoint x: 501, startPoint y: 393, endPoint x: 598, endPoint y: 396, distance: 97.0
click at [598, 396] on div "Spamalot Presented by Performing Arts Fort Worth Broadway at the Bass Series pr…" at bounding box center [532, 293] width 174 height 217
click at [607, 254] on div "Spamalot Presented by Performing Arts Fort Worth Broadway at the Bass Series pr…" at bounding box center [532, 251] width 158 height 285
click at [620, 97] on button "Close" at bounding box center [616, 98] width 21 height 21
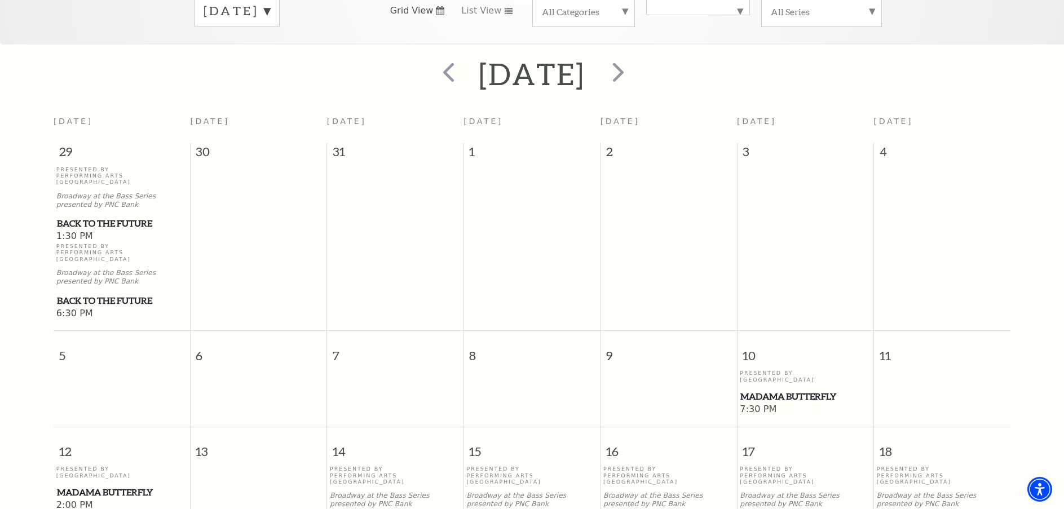
scroll to position [100, 0]
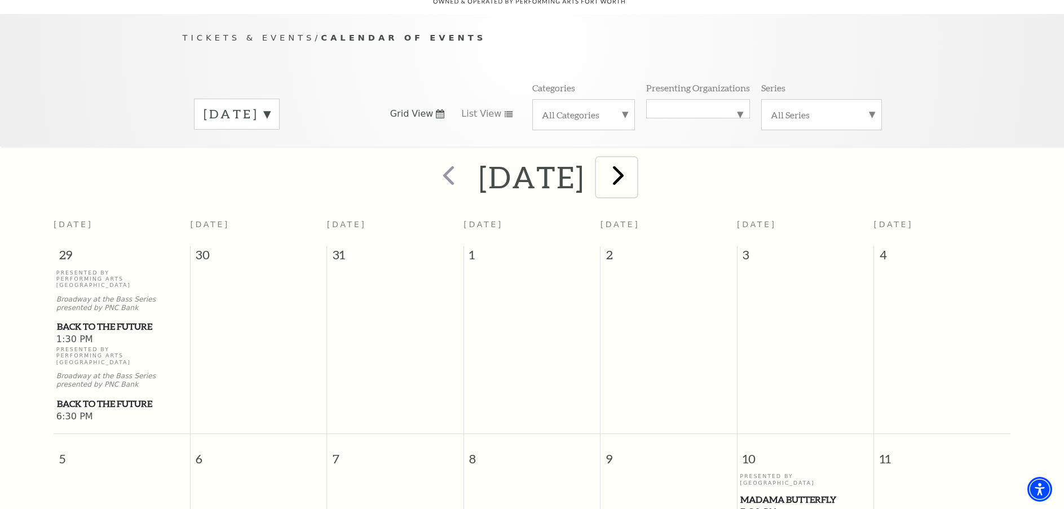
click at [634, 165] on span "next" at bounding box center [618, 175] width 32 height 32
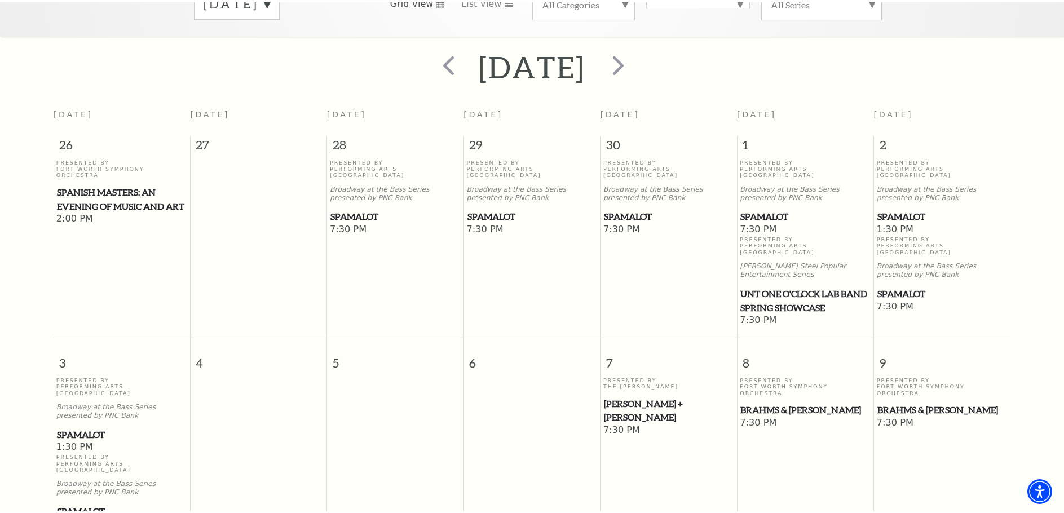
scroll to position [213, 0]
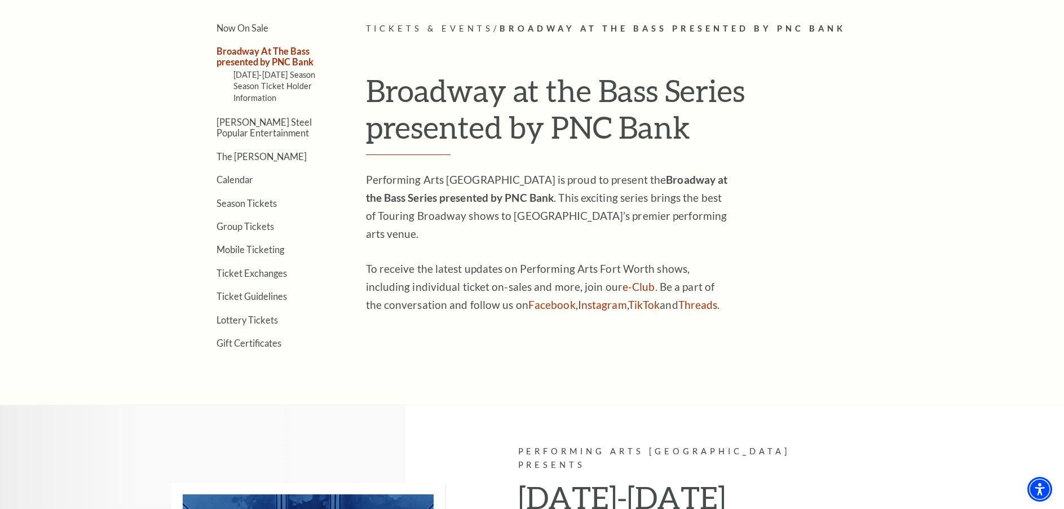
scroll to position [280, 0]
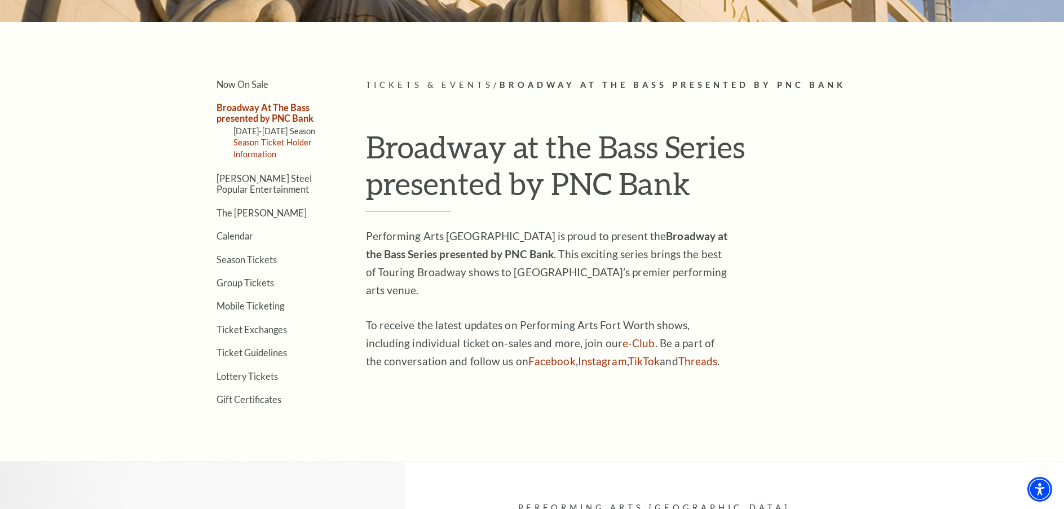
click at [274, 139] on link "Season Ticket Holder Information" at bounding box center [272, 148] width 79 height 21
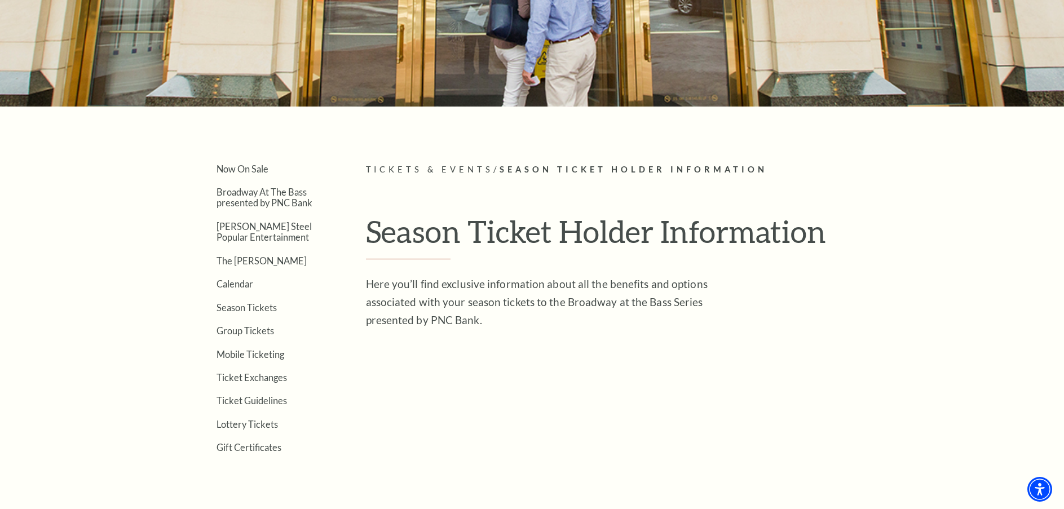
scroll to position [213, 0]
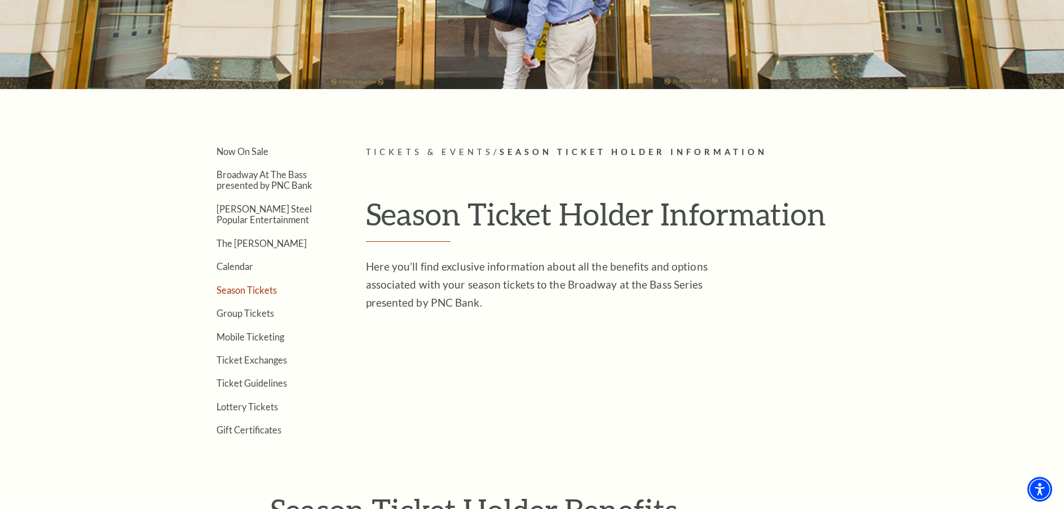
click at [252, 293] on link "Season Tickets" at bounding box center [247, 290] width 60 height 11
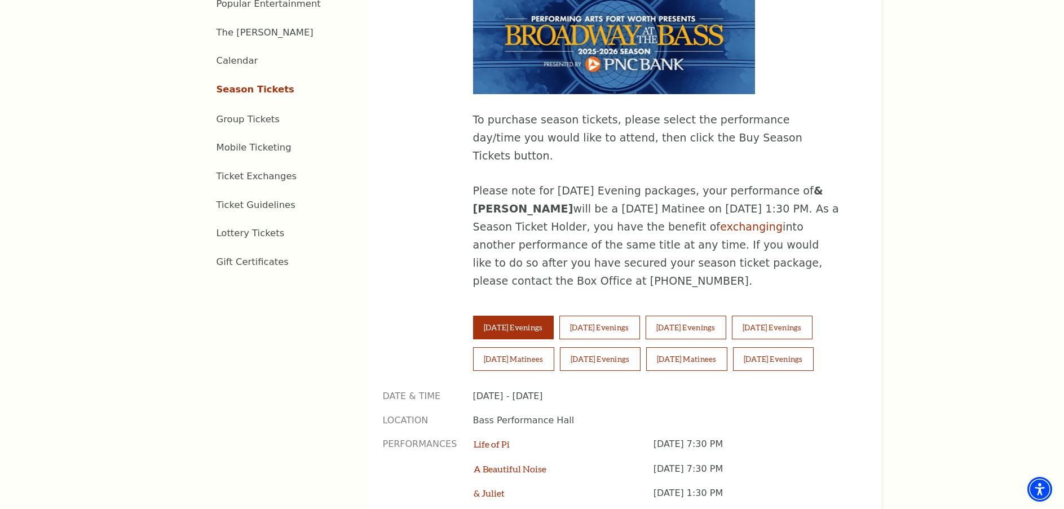
scroll to position [790, 0]
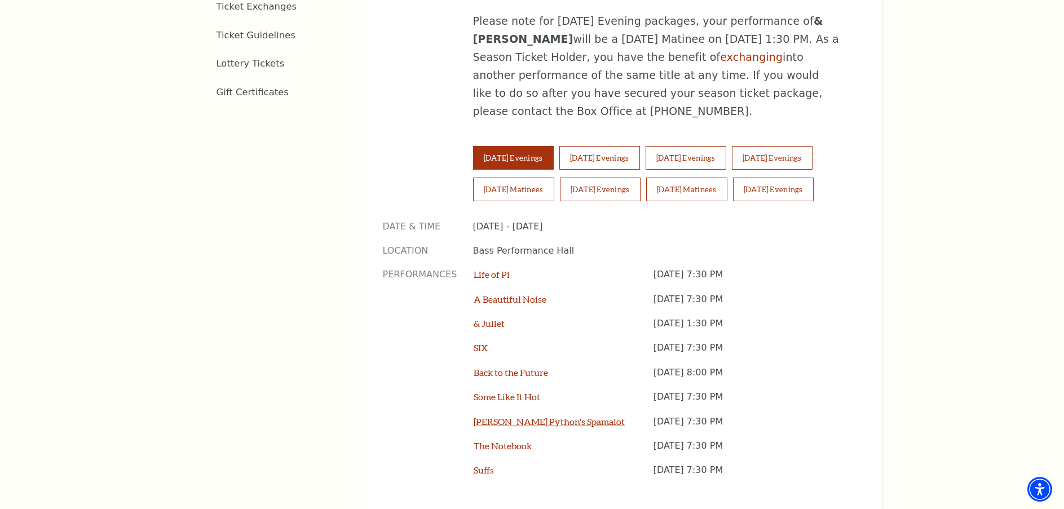
click at [563, 416] on link "[PERSON_NAME] Python's Spamalot" at bounding box center [549, 421] width 151 height 11
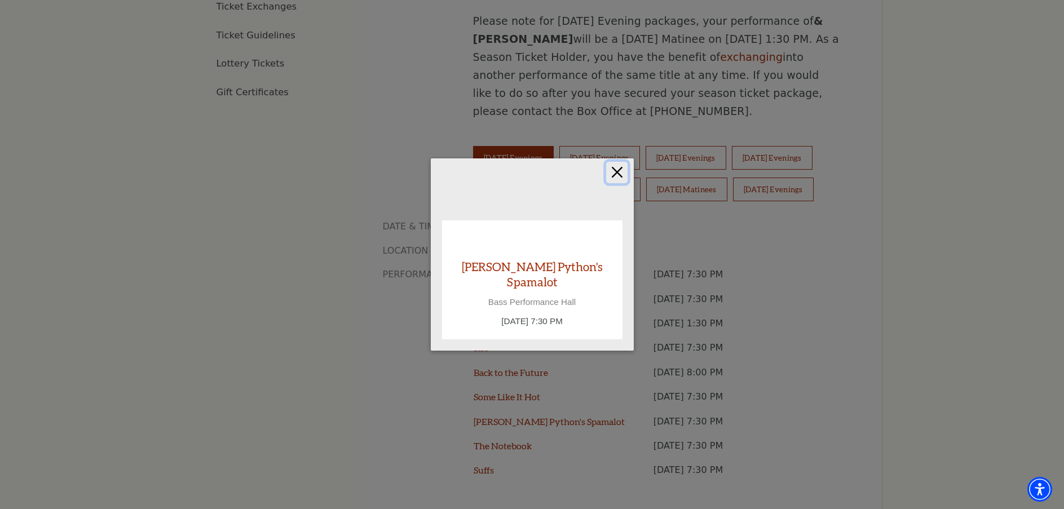
click at [616, 180] on button "Close" at bounding box center [616, 172] width 21 height 21
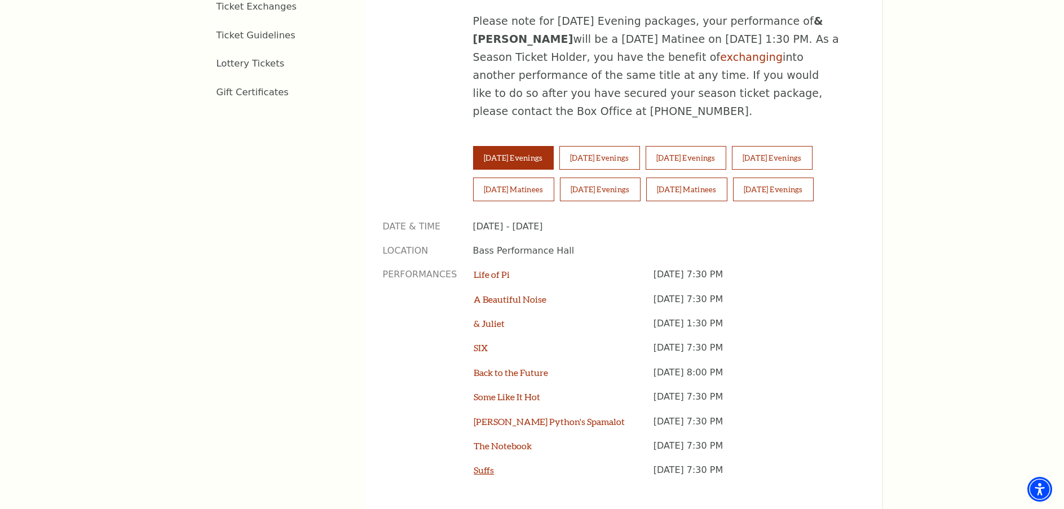
click at [492, 465] on link "Suffs" at bounding box center [484, 470] width 20 height 11
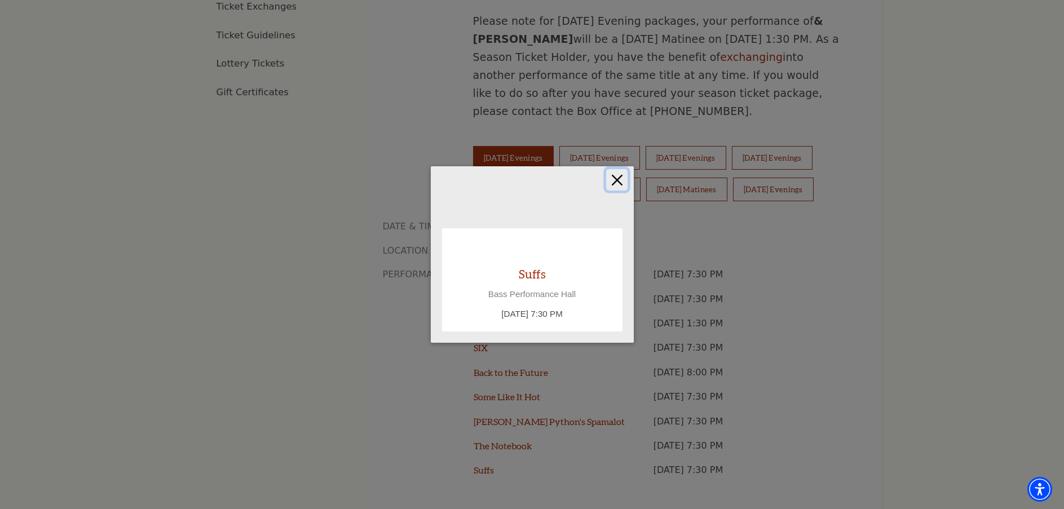
click at [614, 180] on button "Close" at bounding box center [616, 179] width 21 height 21
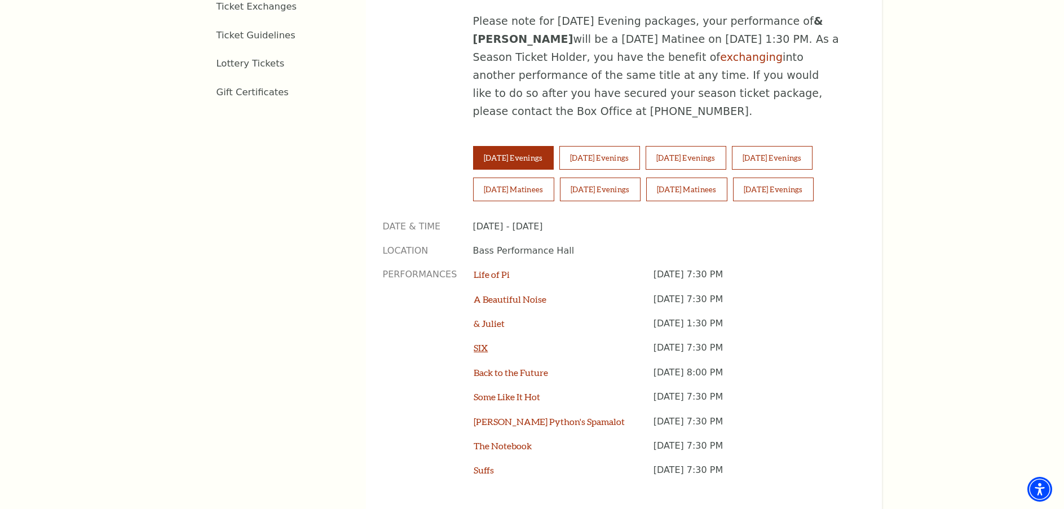
click at [484, 342] on link "SIX" at bounding box center [481, 347] width 14 height 11
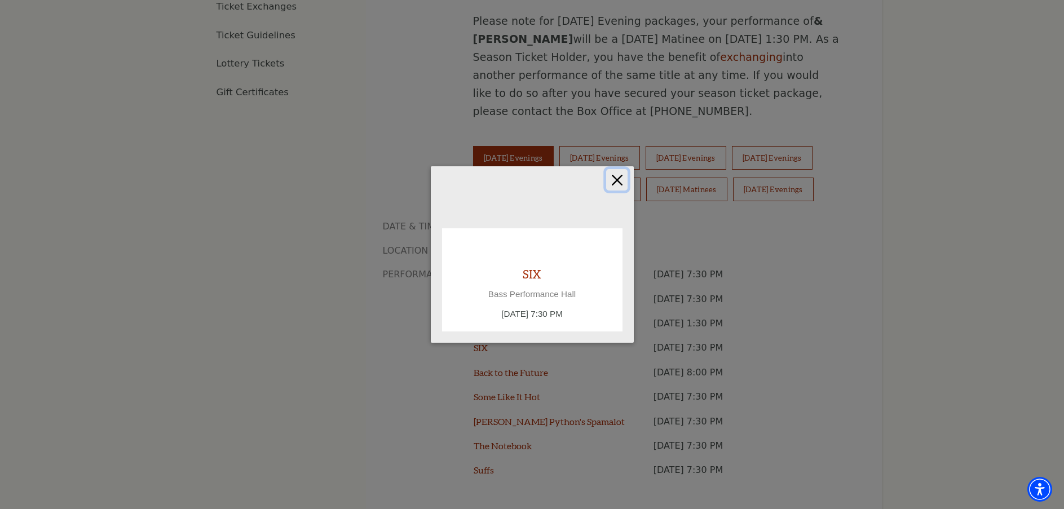
click at [614, 179] on button "Close" at bounding box center [616, 179] width 21 height 21
